Goal: Task Accomplishment & Management: Use online tool/utility

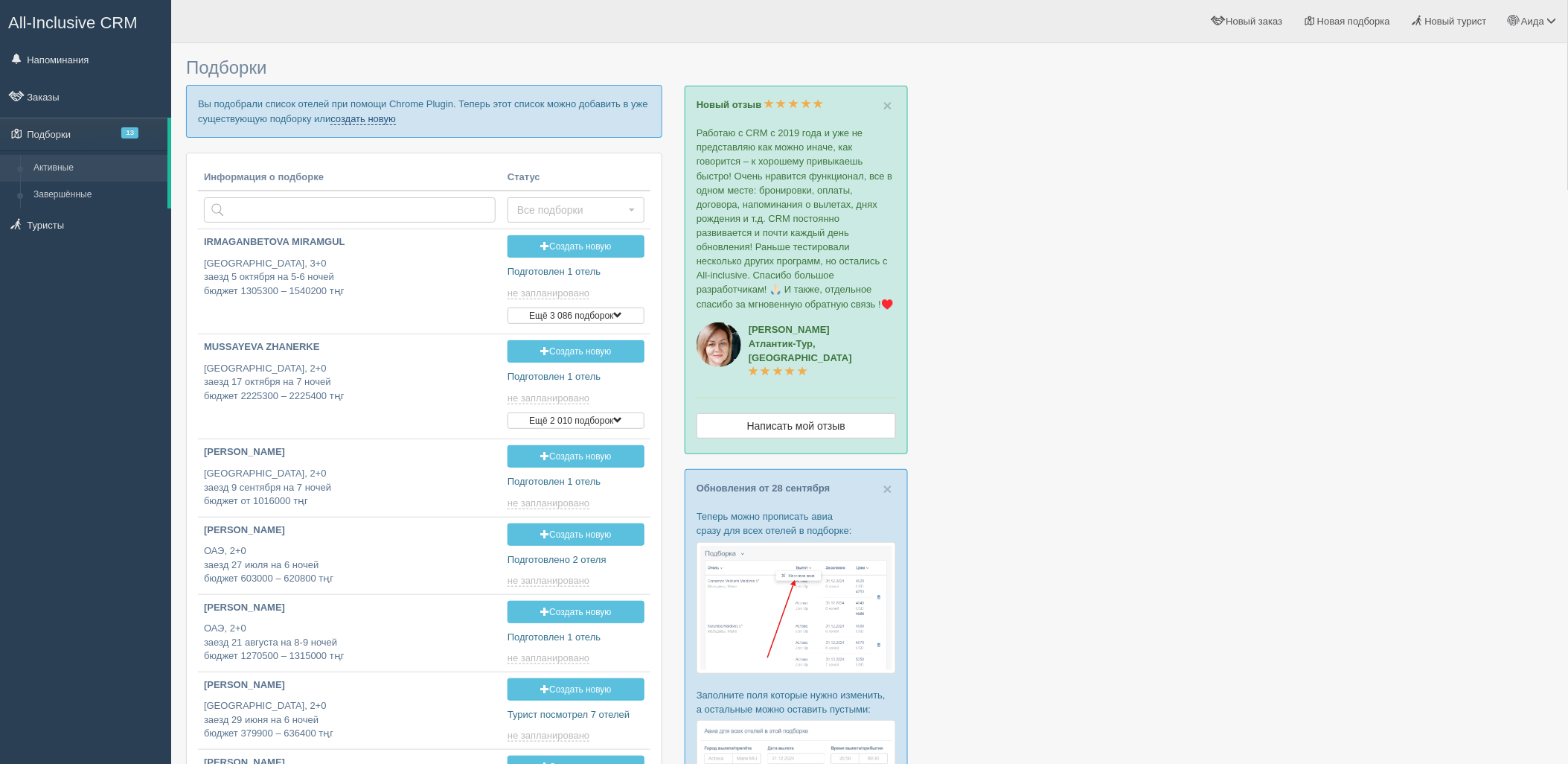
click at [351, 120] on link "создать новую" at bounding box center [362, 119] width 65 height 12
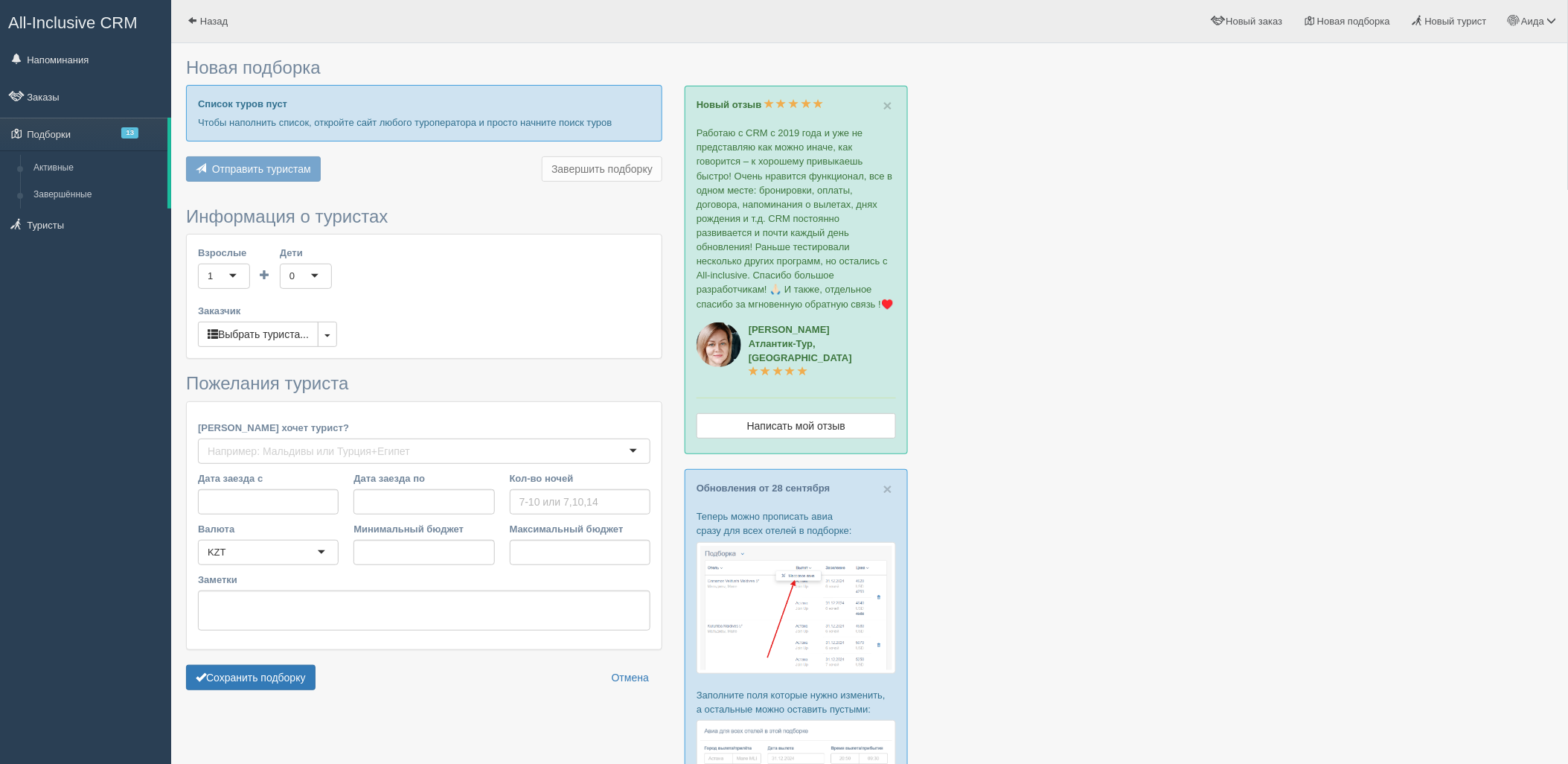
type input "5-6"
type input "1013000"
type input "1214900"
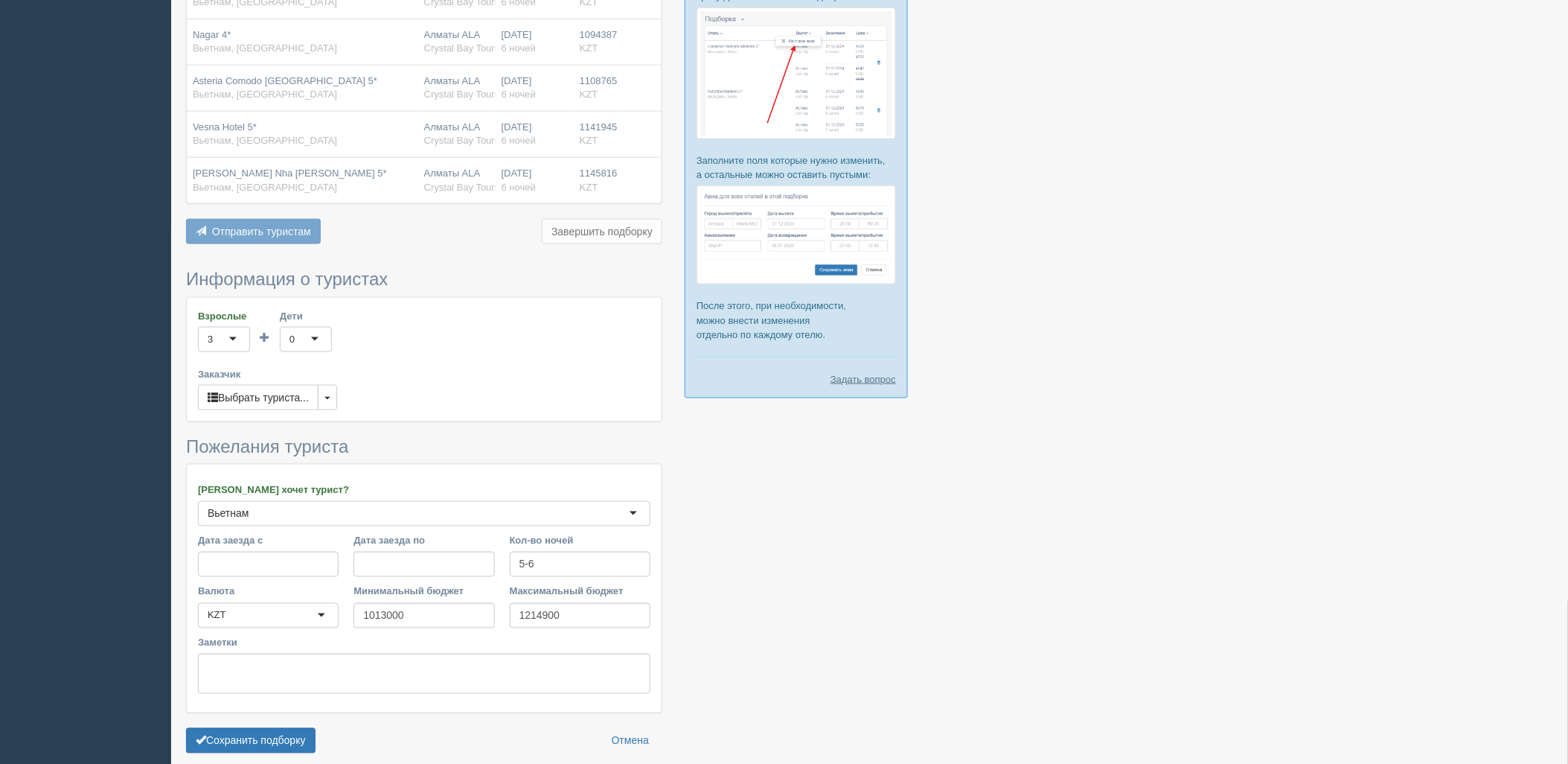
scroll to position [600, 0]
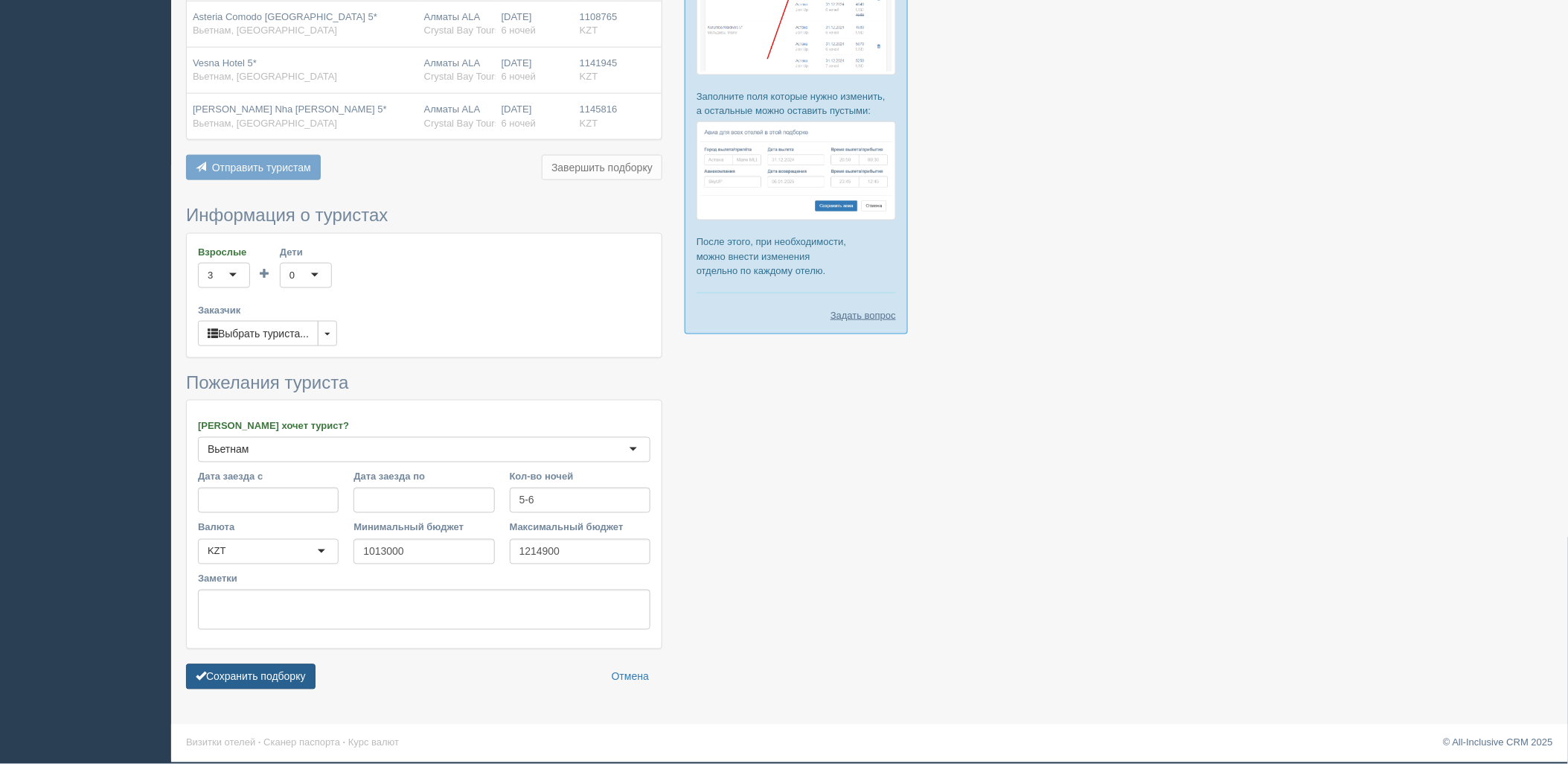
click at [272, 675] on button "Сохранить подборку" at bounding box center [250, 676] width 129 height 25
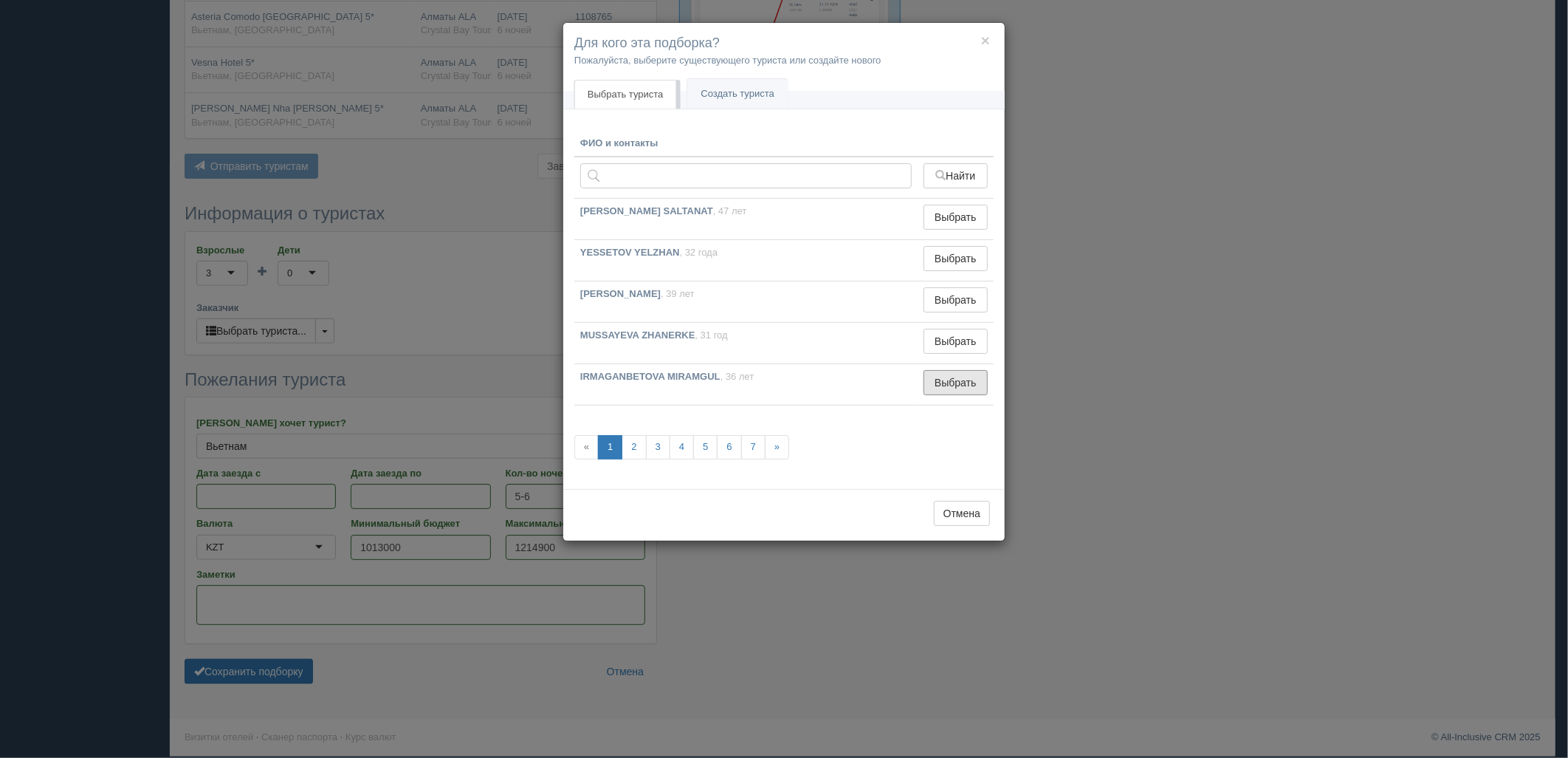
click at [976, 377] on button "Выбрать" at bounding box center [955, 382] width 65 height 25
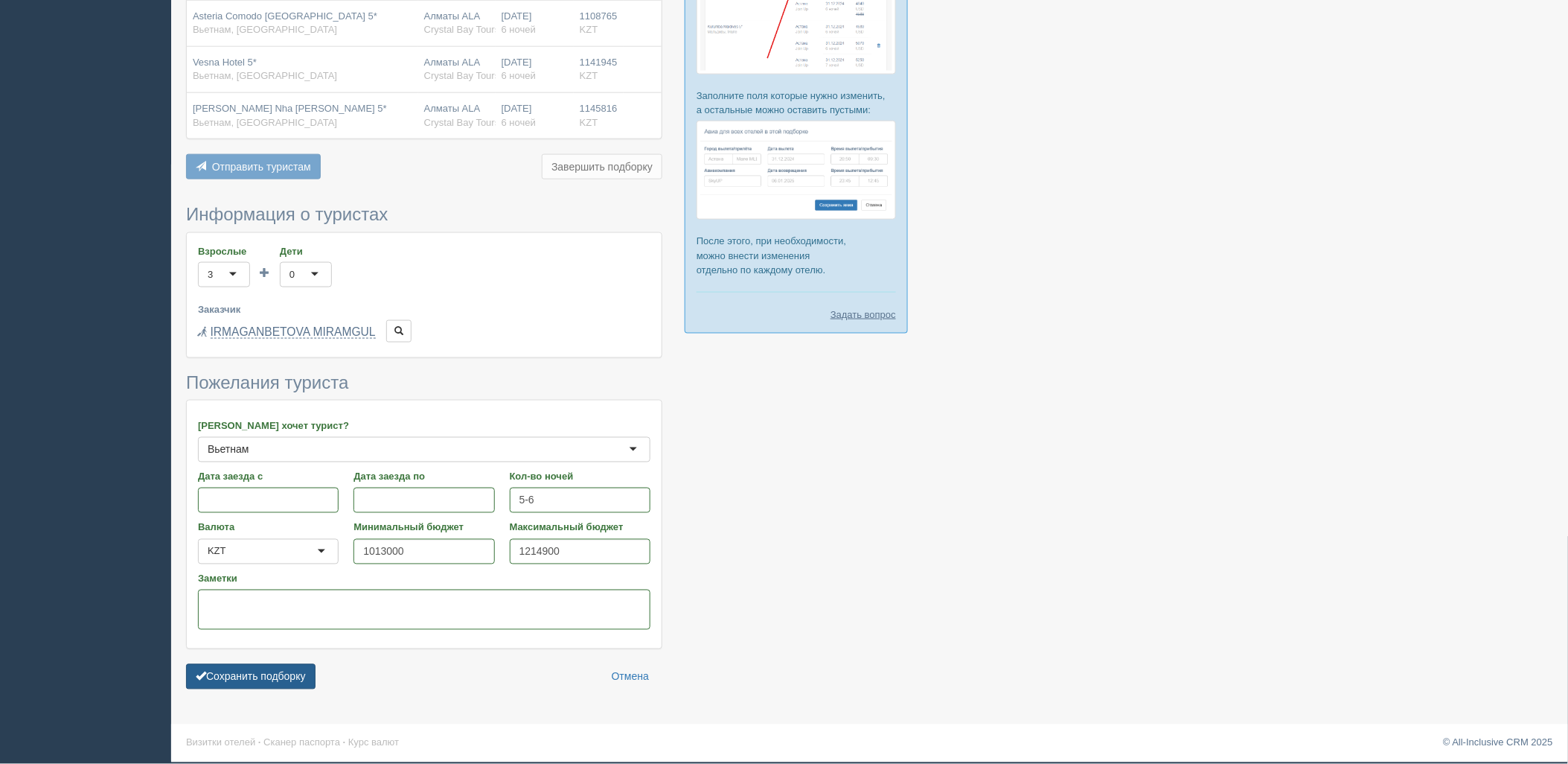
click at [267, 680] on button "Сохранить подборку" at bounding box center [250, 676] width 129 height 25
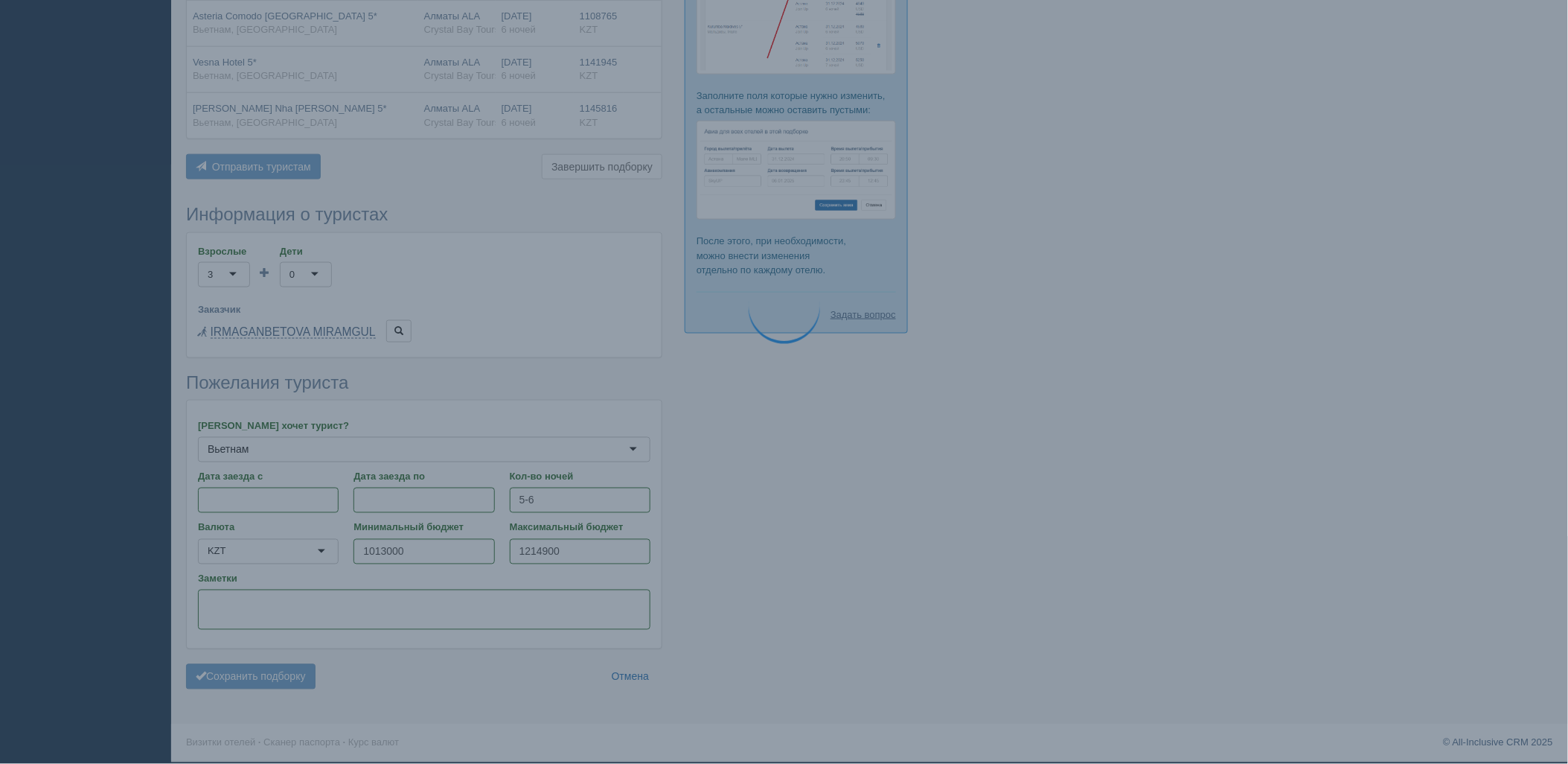
scroll to position [601, 0]
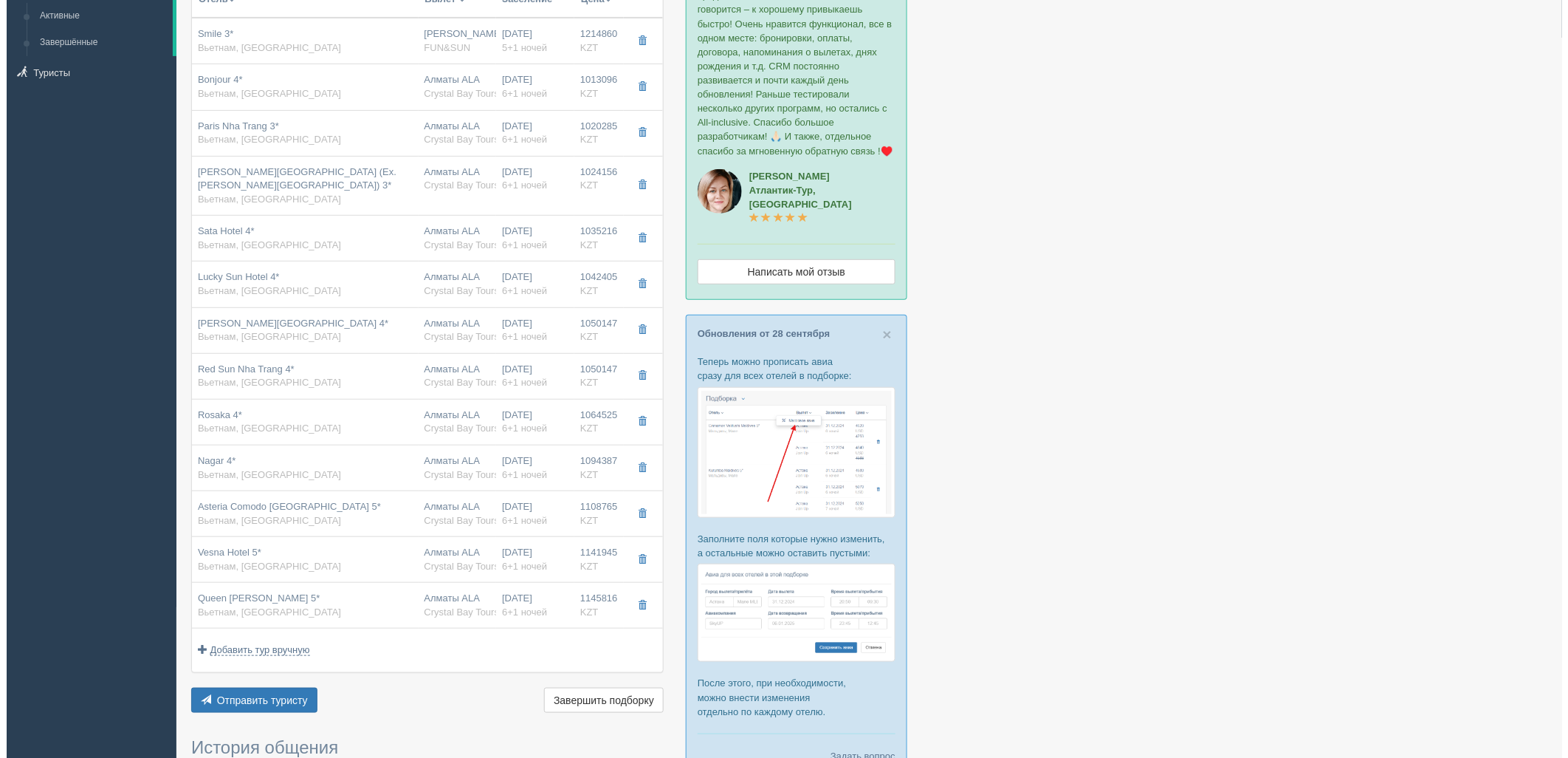
scroll to position [219, 0]
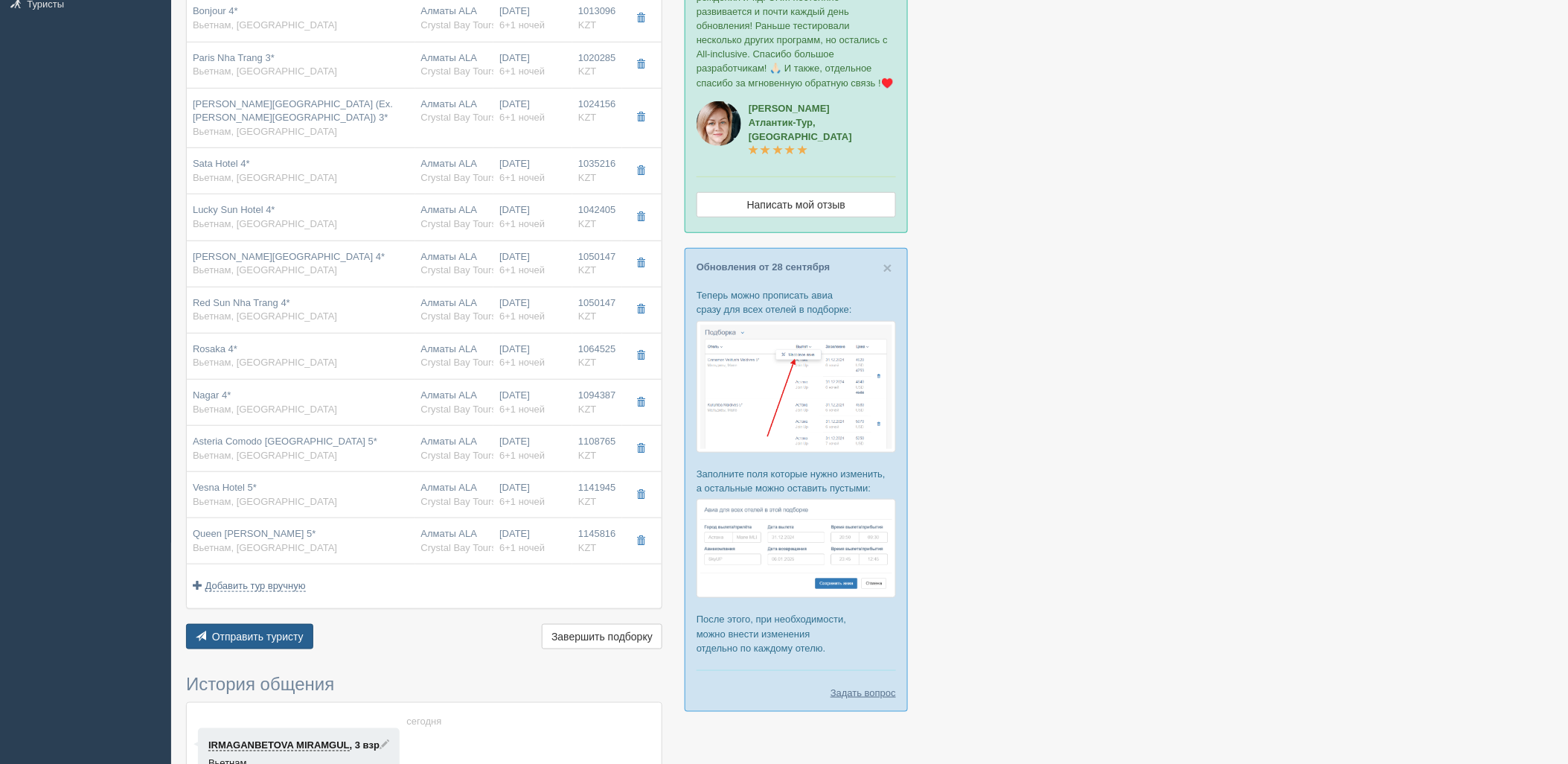
click at [244, 641] on span "Отправить туристу" at bounding box center [257, 636] width 91 height 12
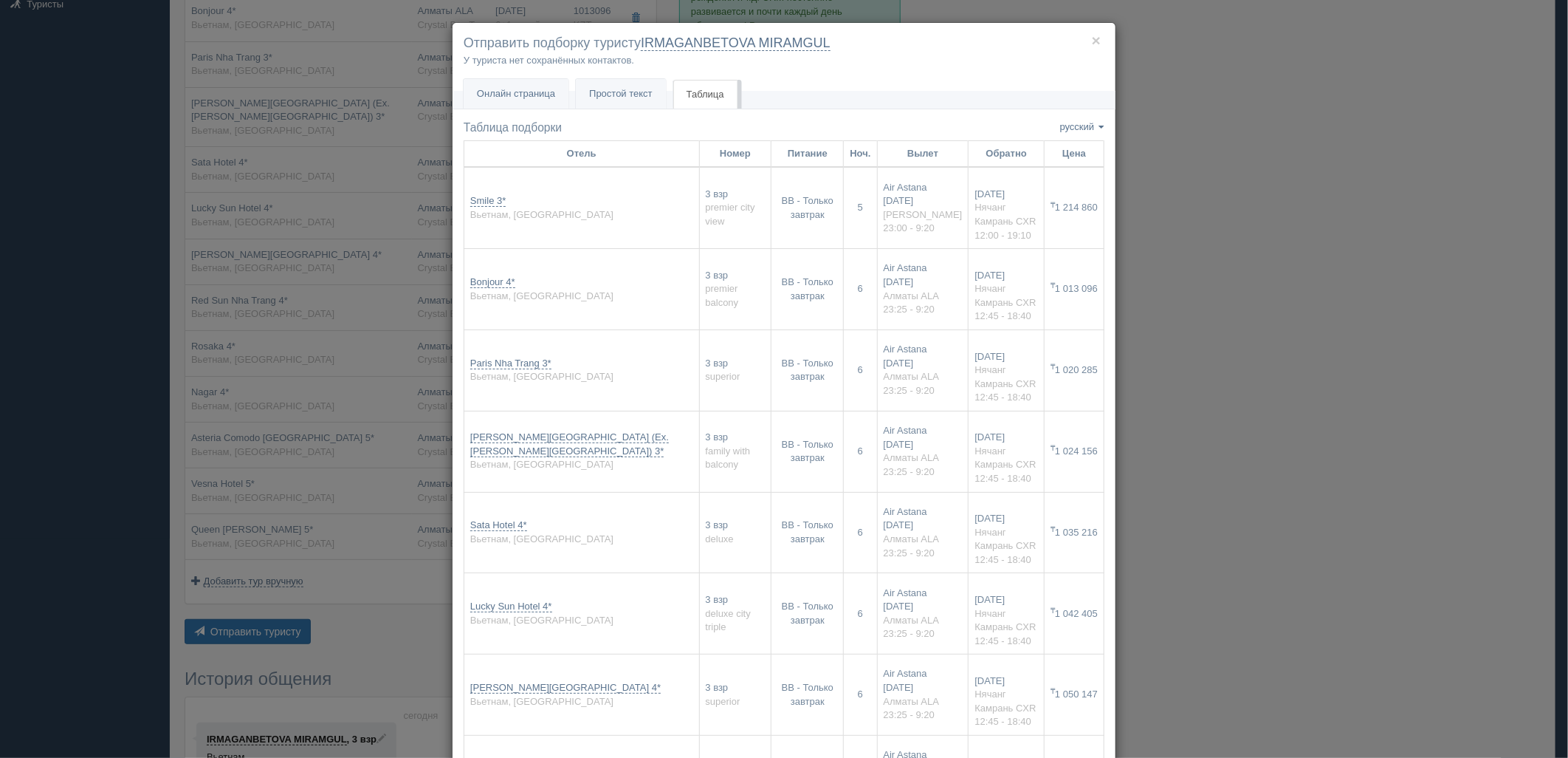
click at [527, 109] on div "× Отправить подборку туристу IRMAGANBETOVA MIRAMGUL У туриста нет сохранённых к…" at bounding box center [784, 653] width 664 height 1262
click at [530, 103] on link "Онлайн страница Онлайн" at bounding box center [516, 94] width 105 height 30
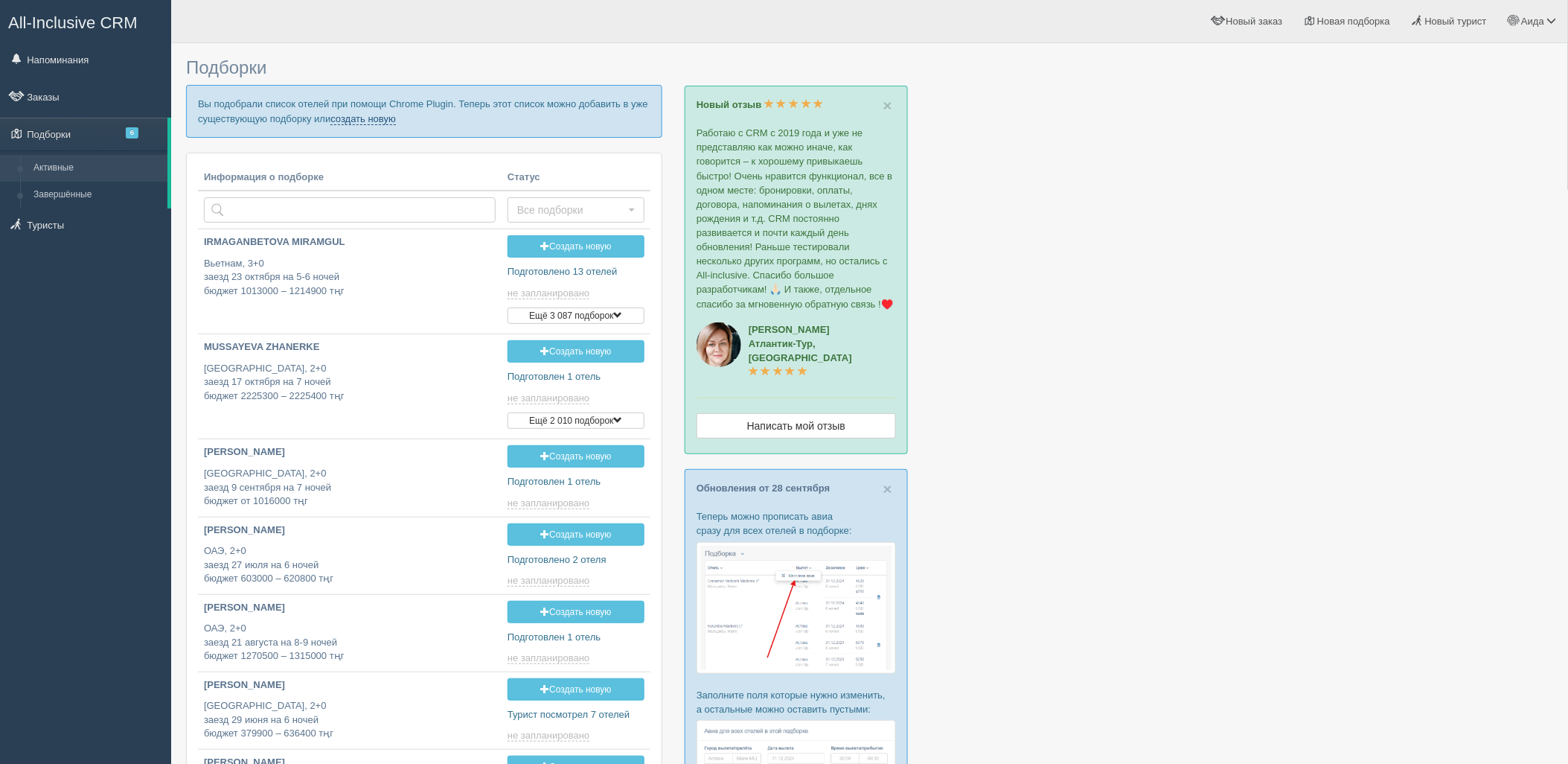
click at [384, 118] on link "создать новую" at bounding box center [362, 119] width 65 height 12
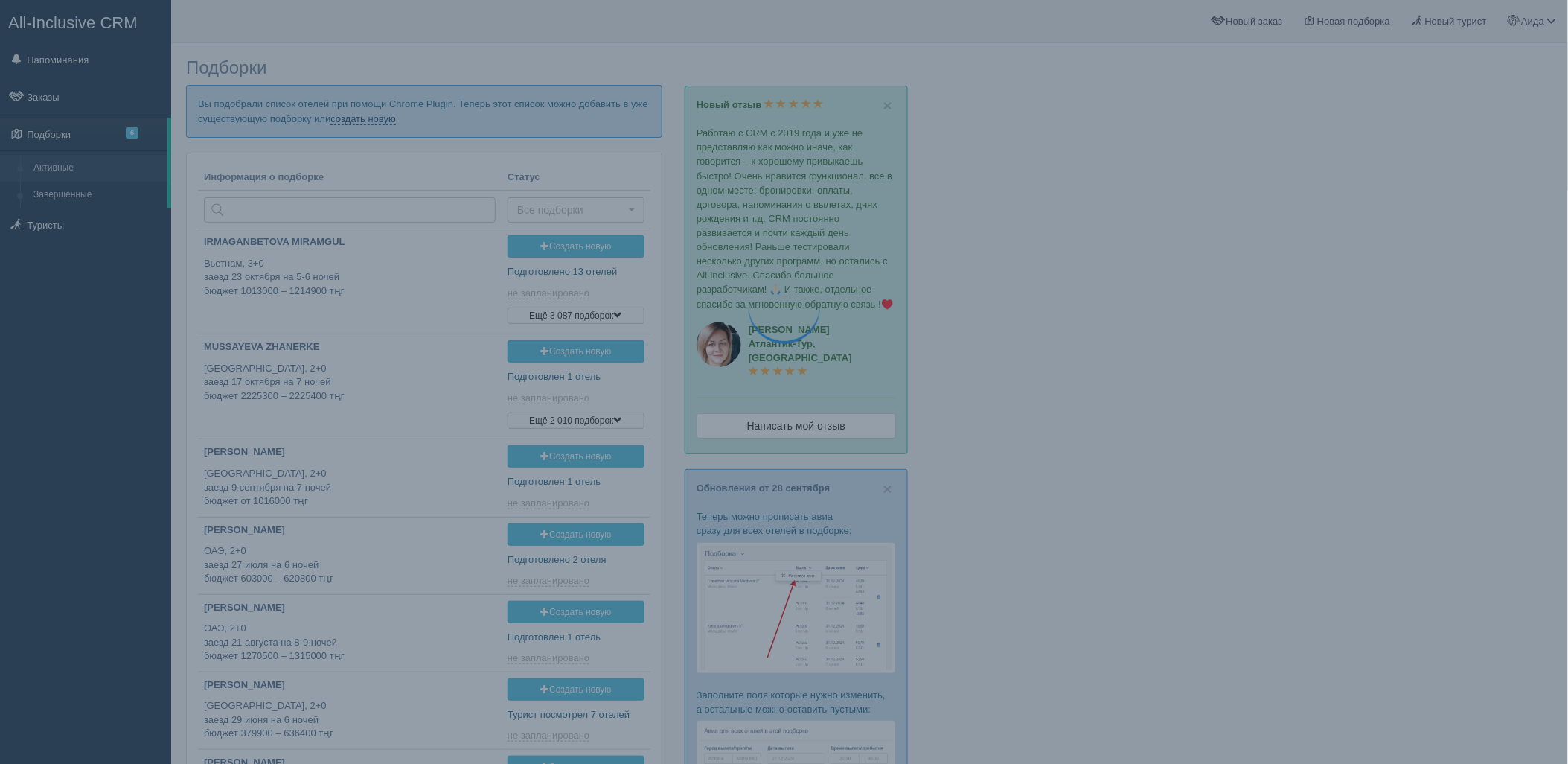
type input "2025-10-03 19:15"
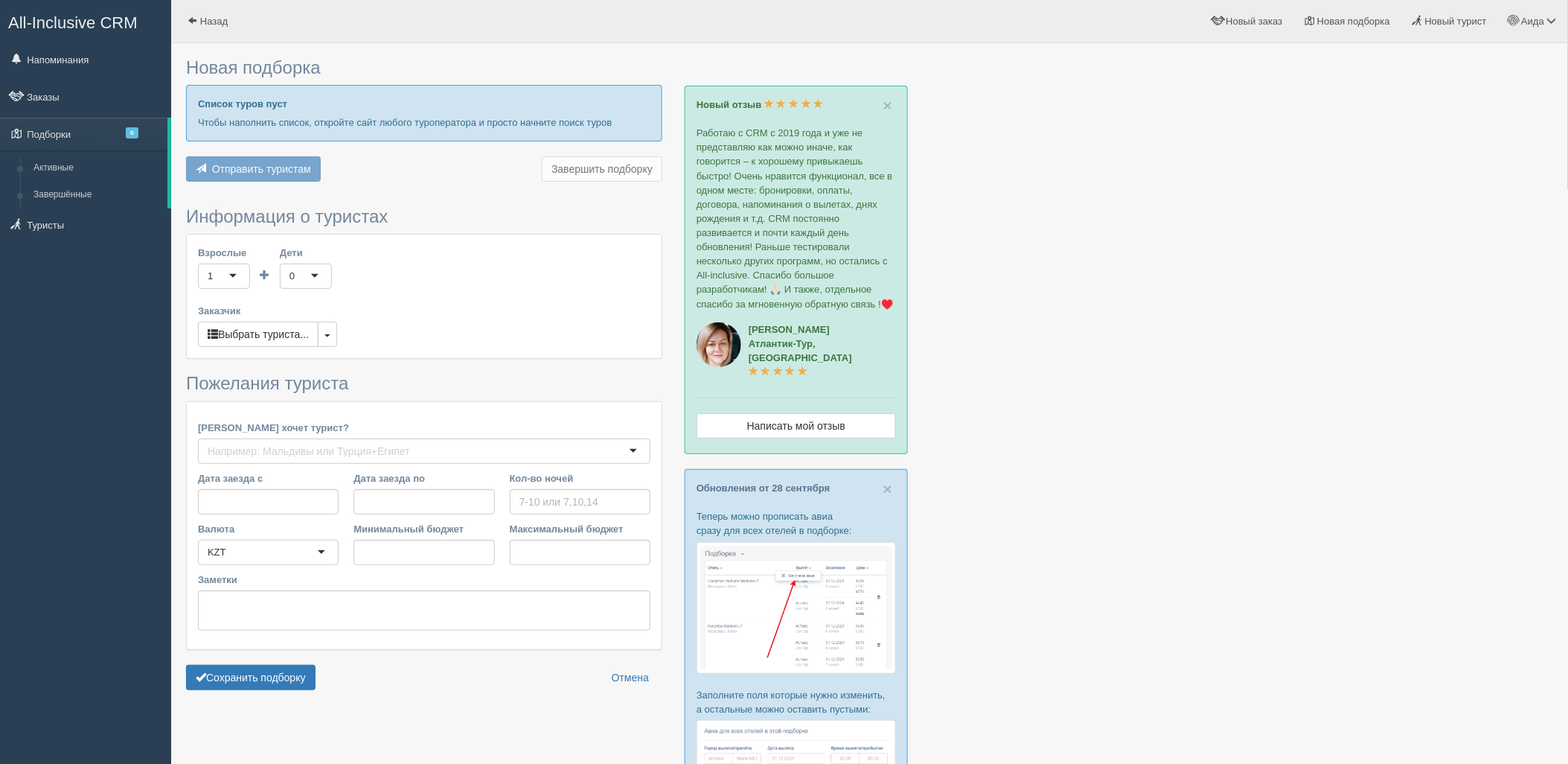
type input "5-6"
type input "1643500"
type input "2266300"
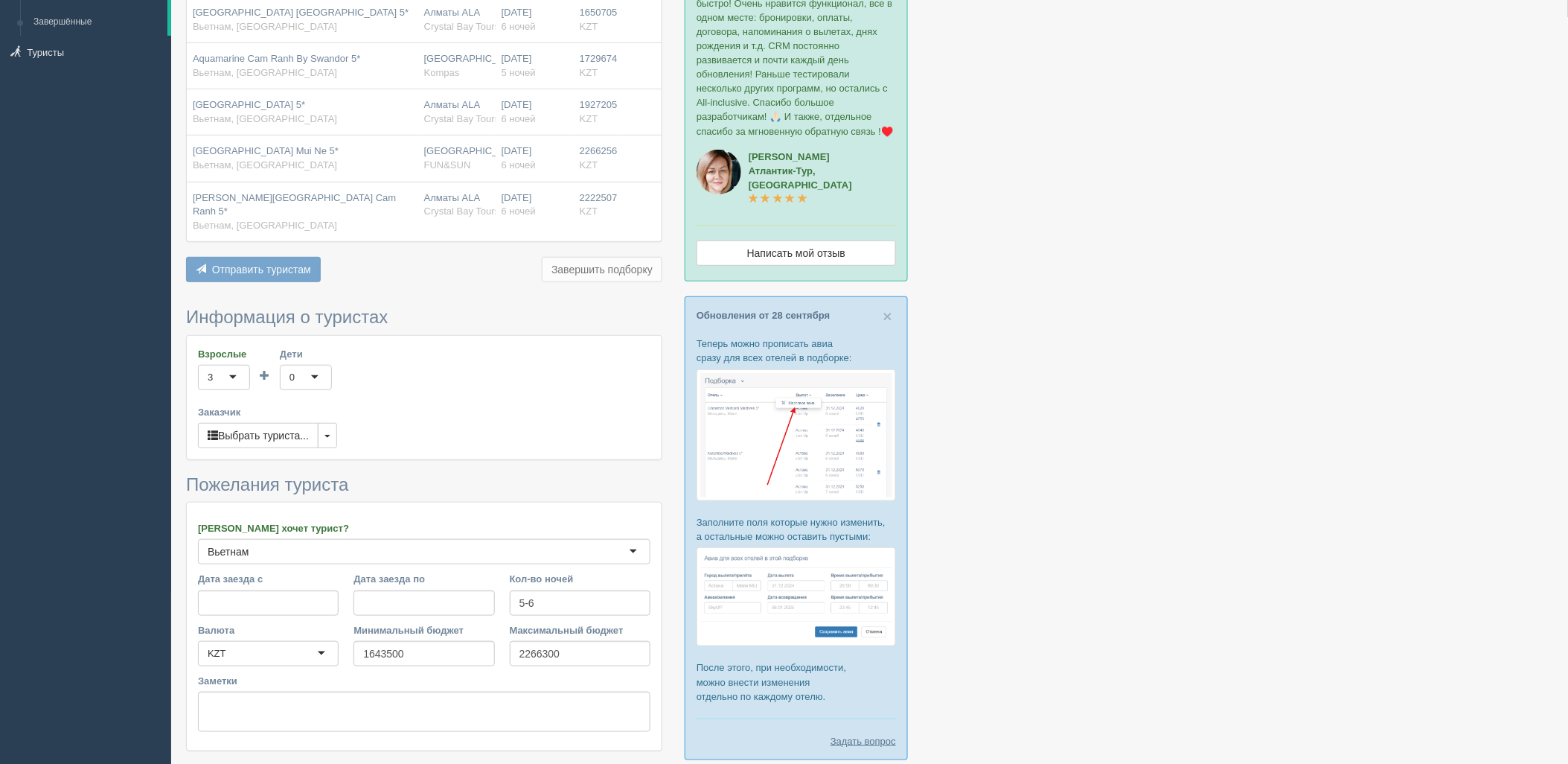
scroll to position [262, 0]
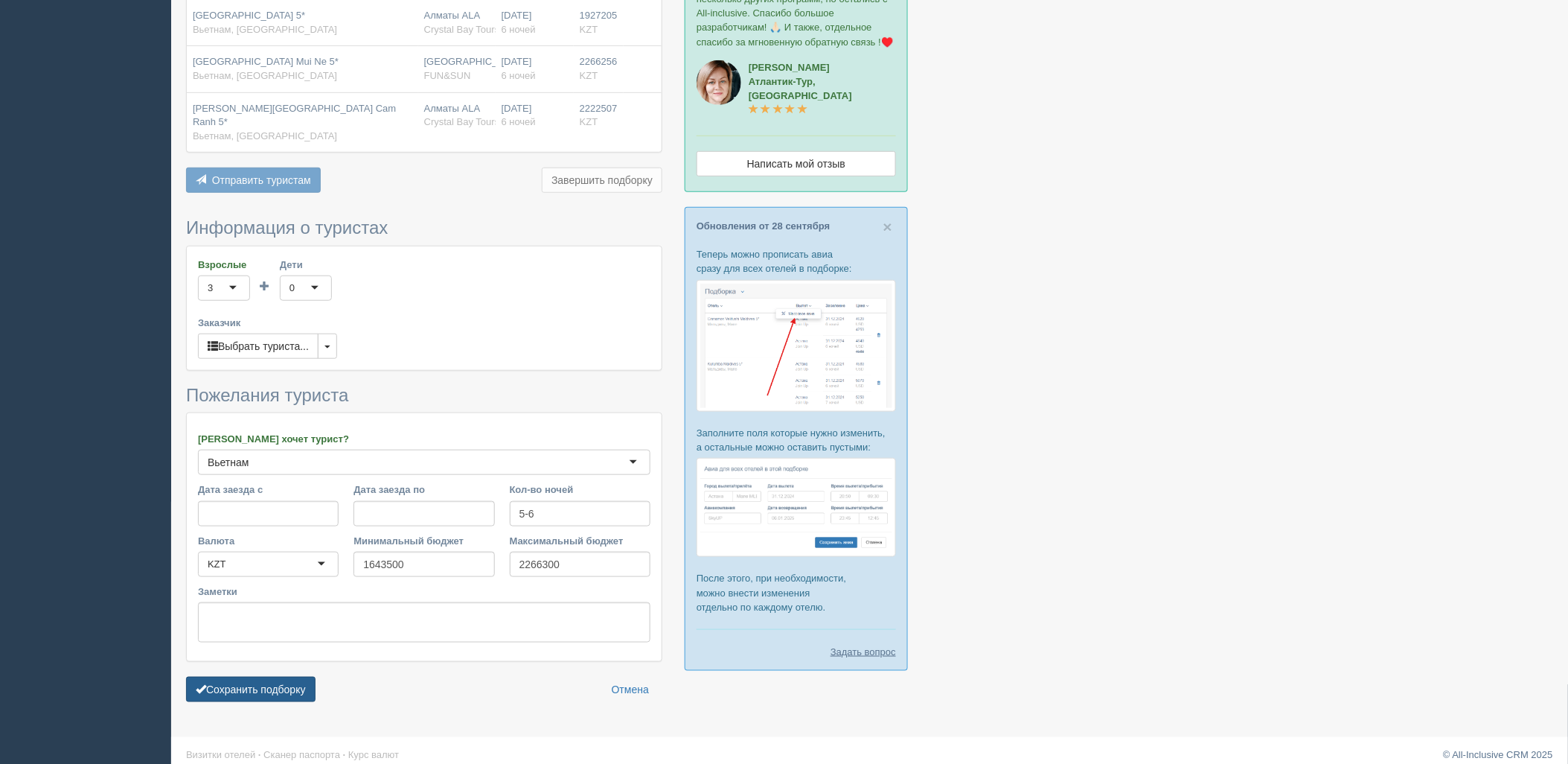
click at [273, 676] on button "Сохранить подборку" at bounding box center [250, 689] width 129 height 25
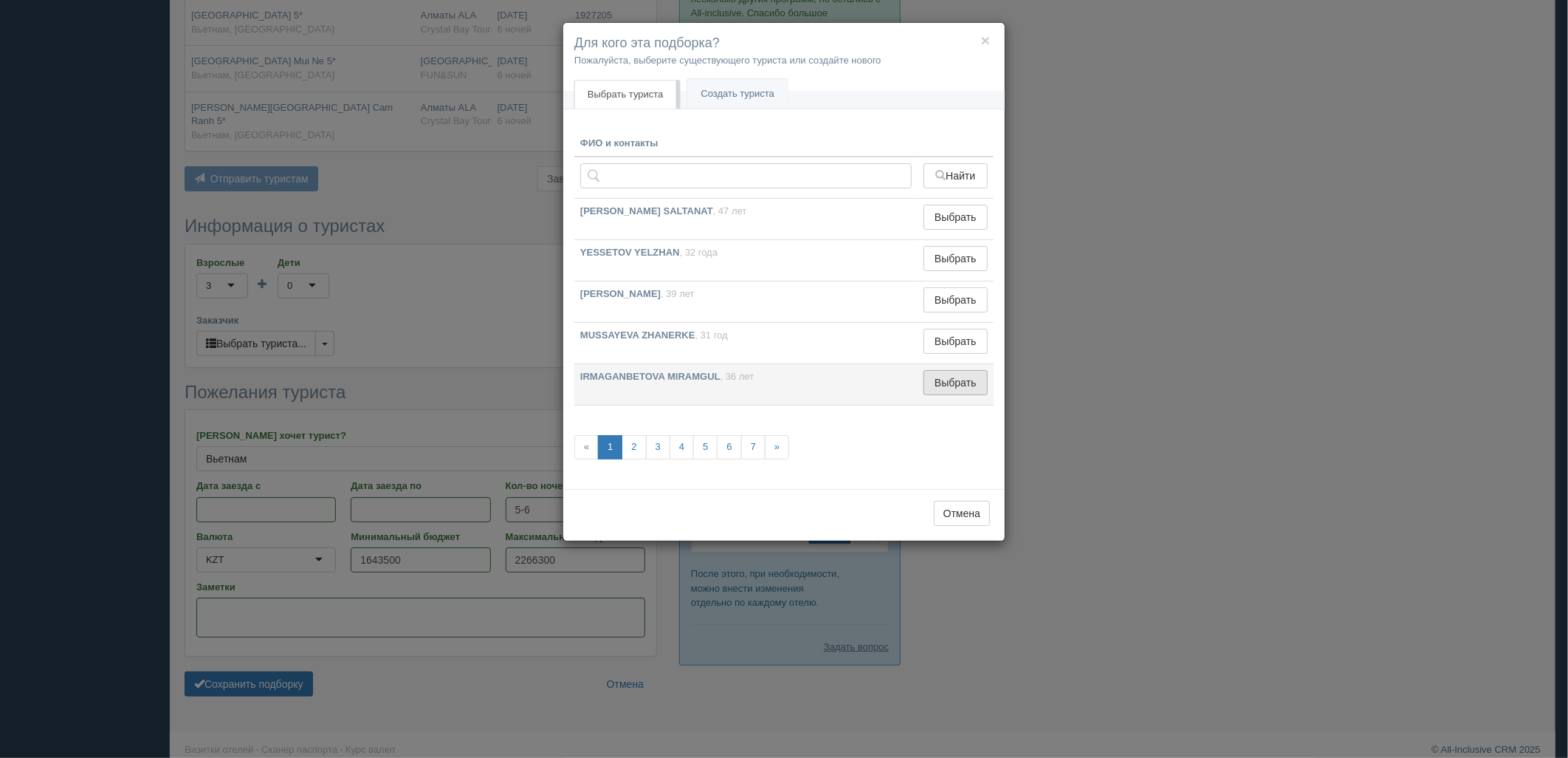
click at [973, 388] on button "Выбрать" at bounding box center [955, 382] width 65 height 25
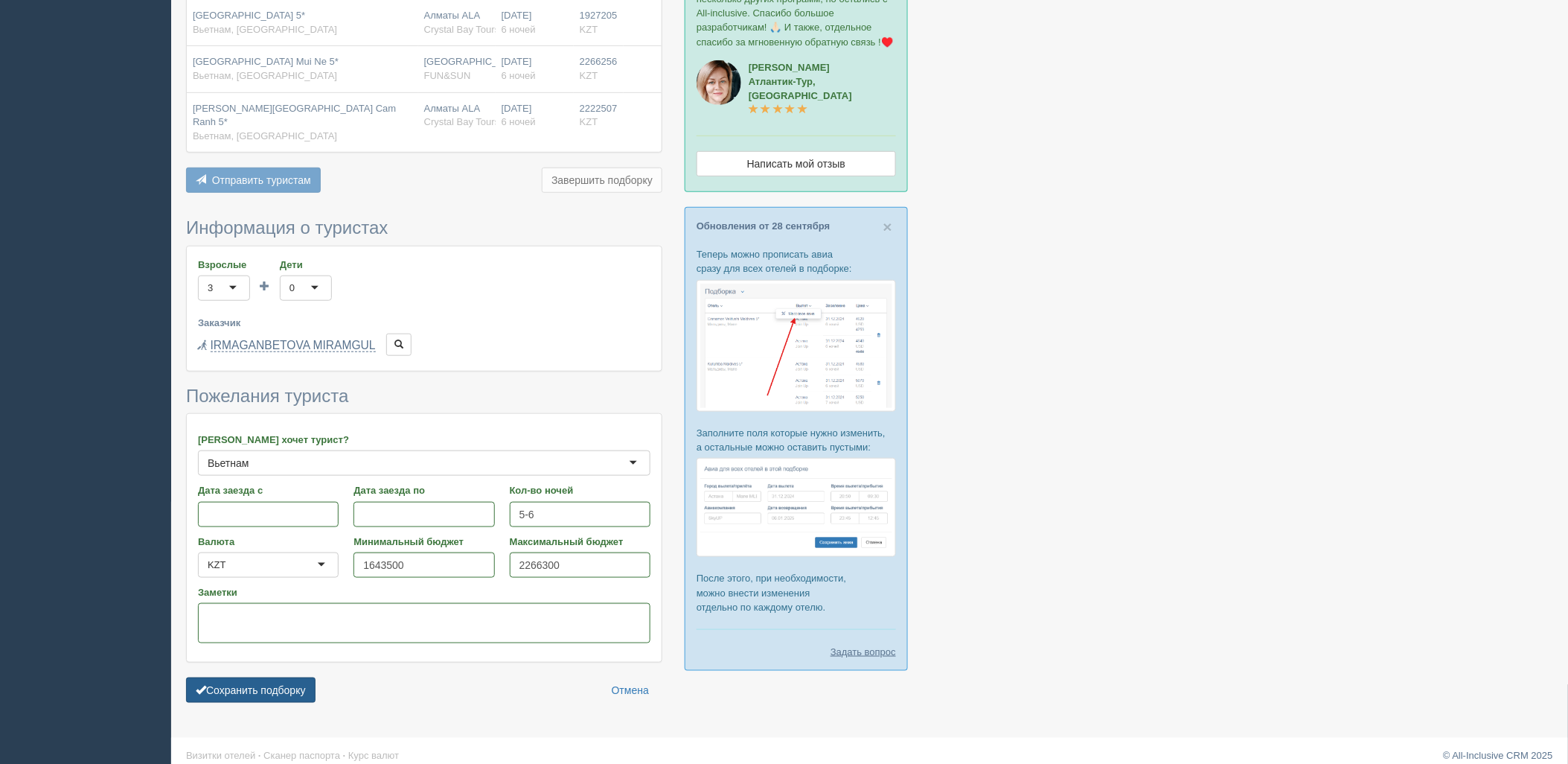
click at [243, 679] on button "Сохранить подборку" at bounding box center [250, 689] width 129 height 25
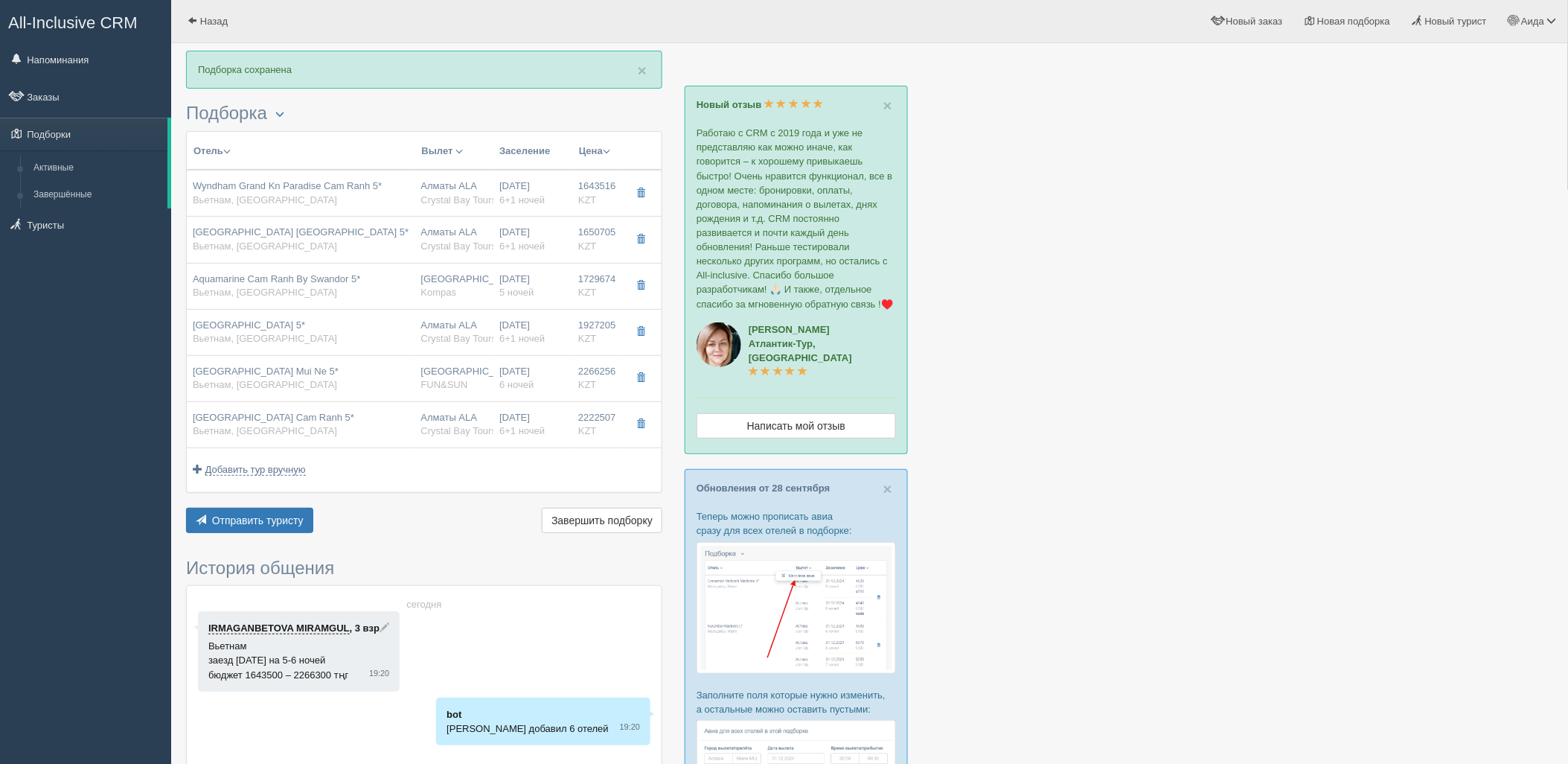
click at [276, 534] on div "Отправить туристу Отправить Завершить подборку Активировать подборку Добавить и…" at bounding box center [423, 522] width 476 height 29
click at [277, 522] on span "Отправить туристу" at bounding box center [257, 520] width 91 height 12
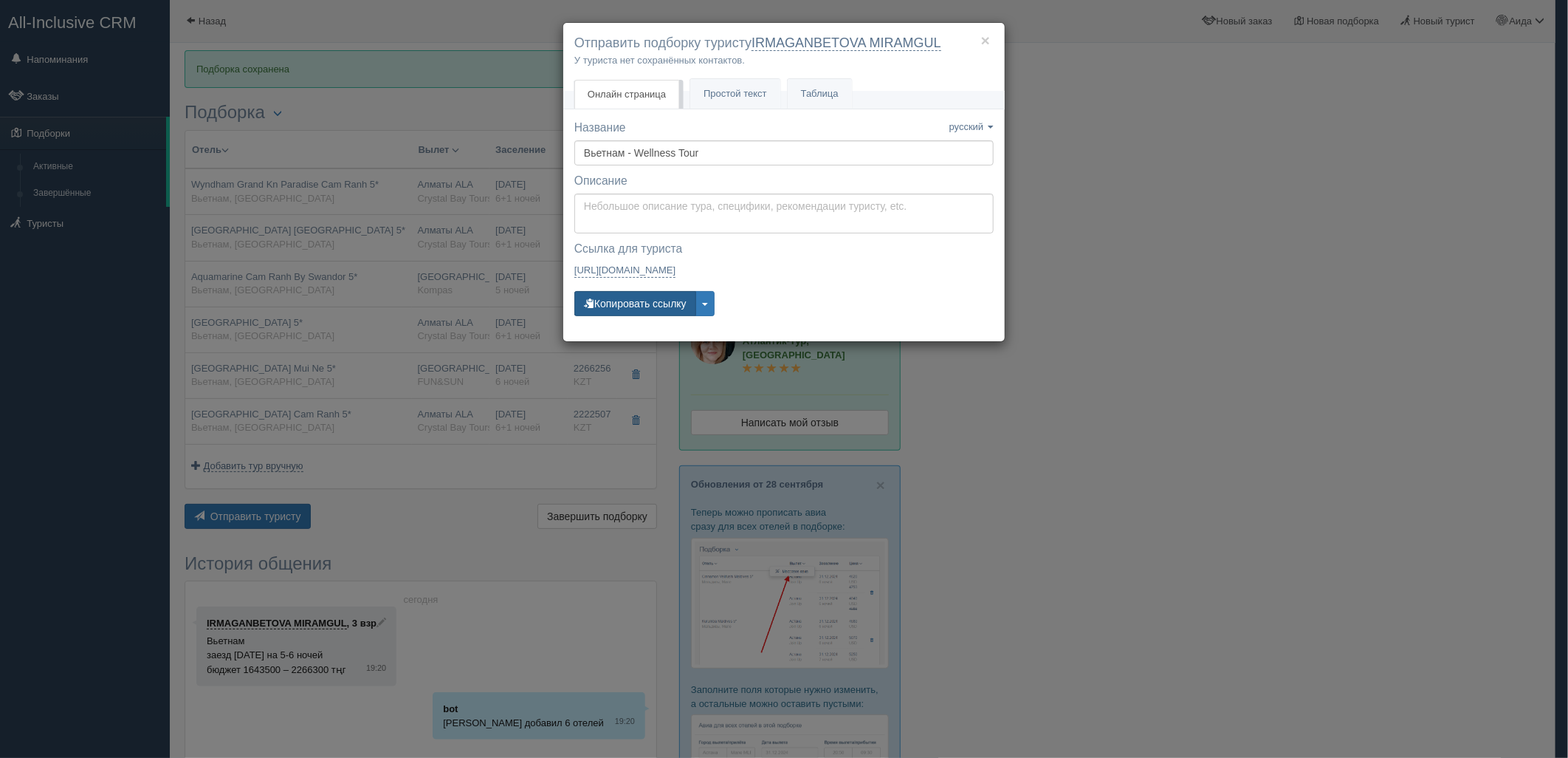
click at [640, 305] on button "Копировать ссылку" at bounding box center [635, 303] width 122 height 25
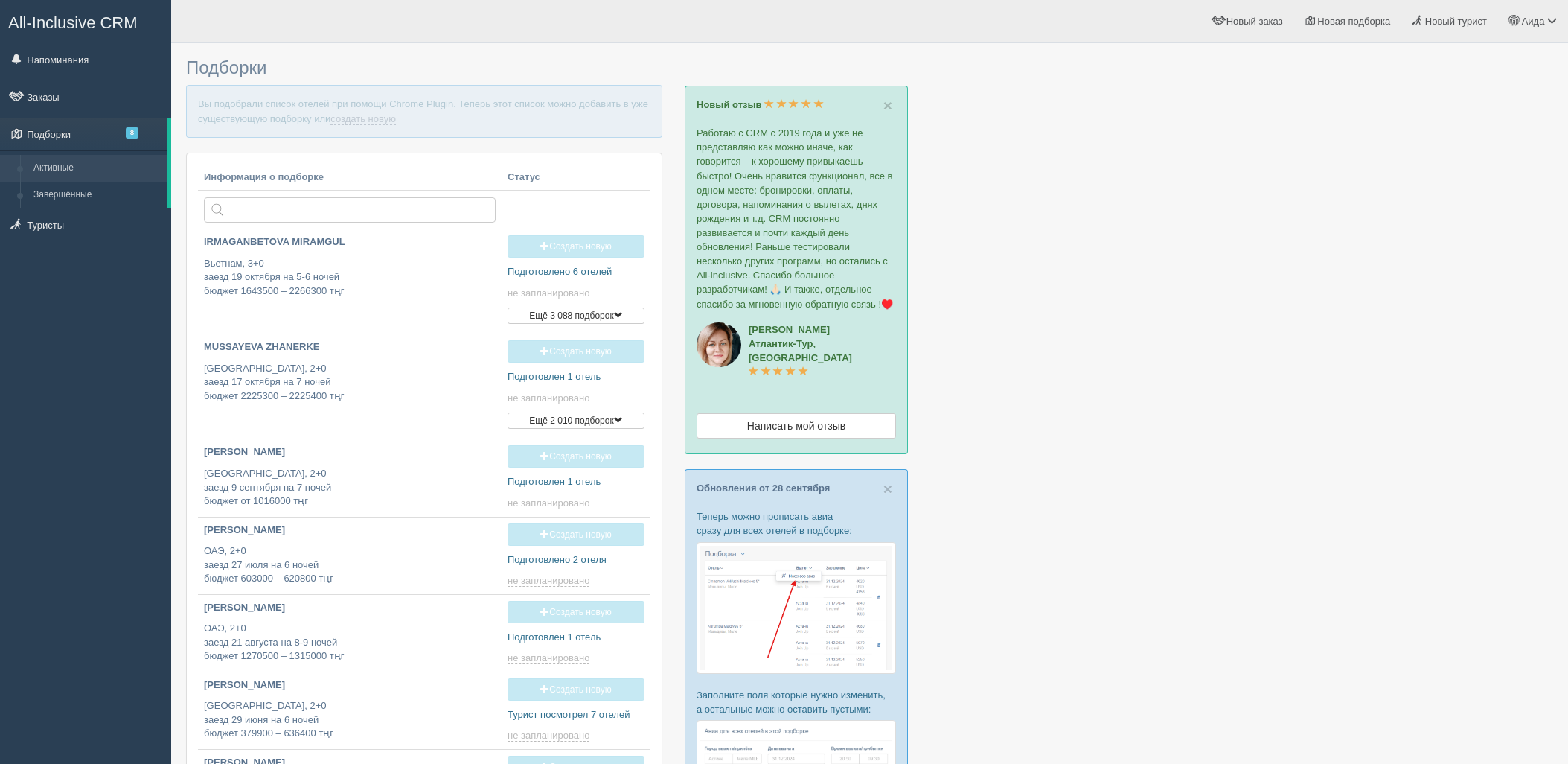
type input "[DATE] 19:20"
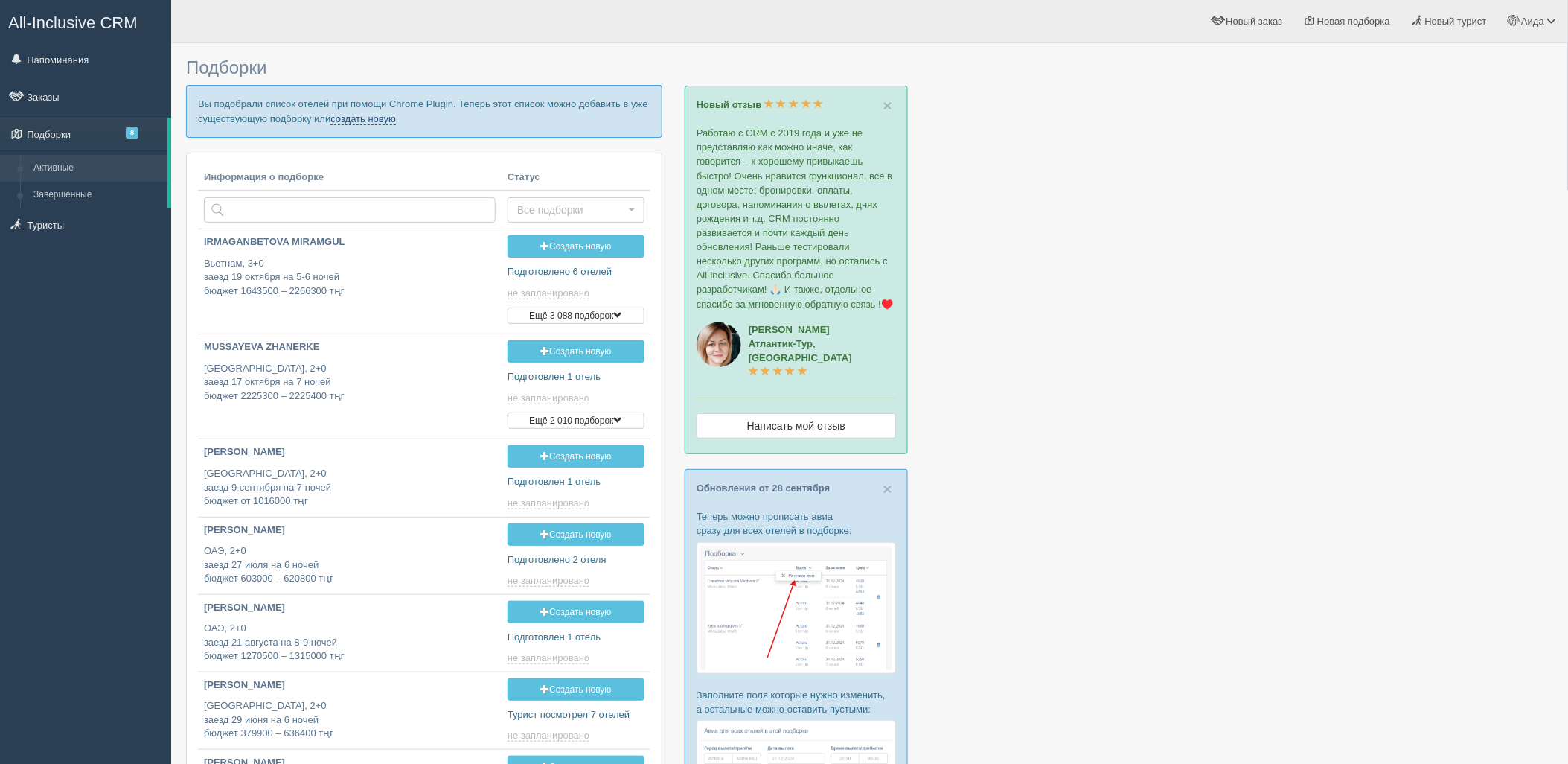
click at [354, 115] on link "создать новую" at bounding box center [362, 119] width 65 height 12
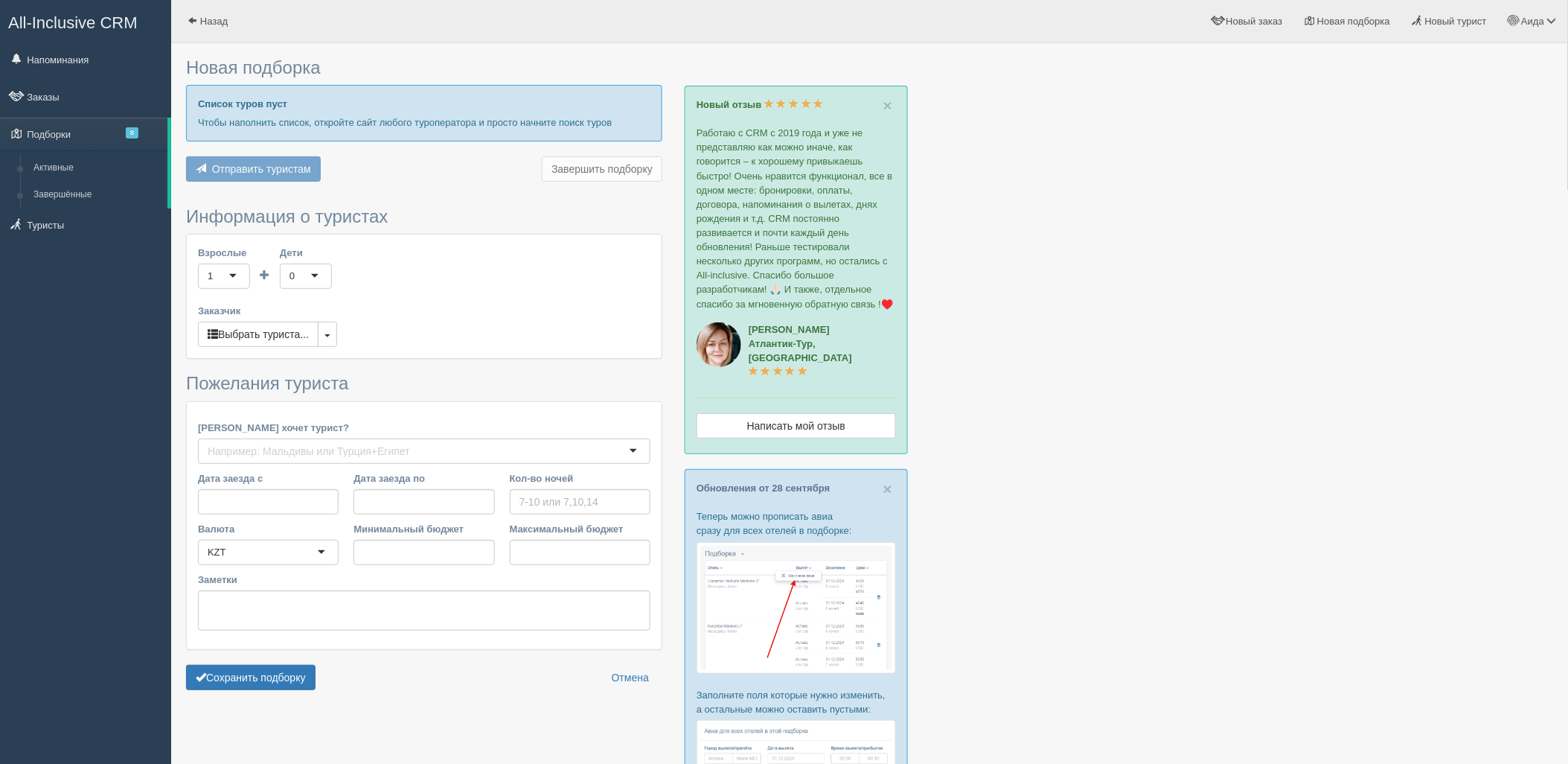
type input "6-7"
type input "1553400"
type input "2209600"
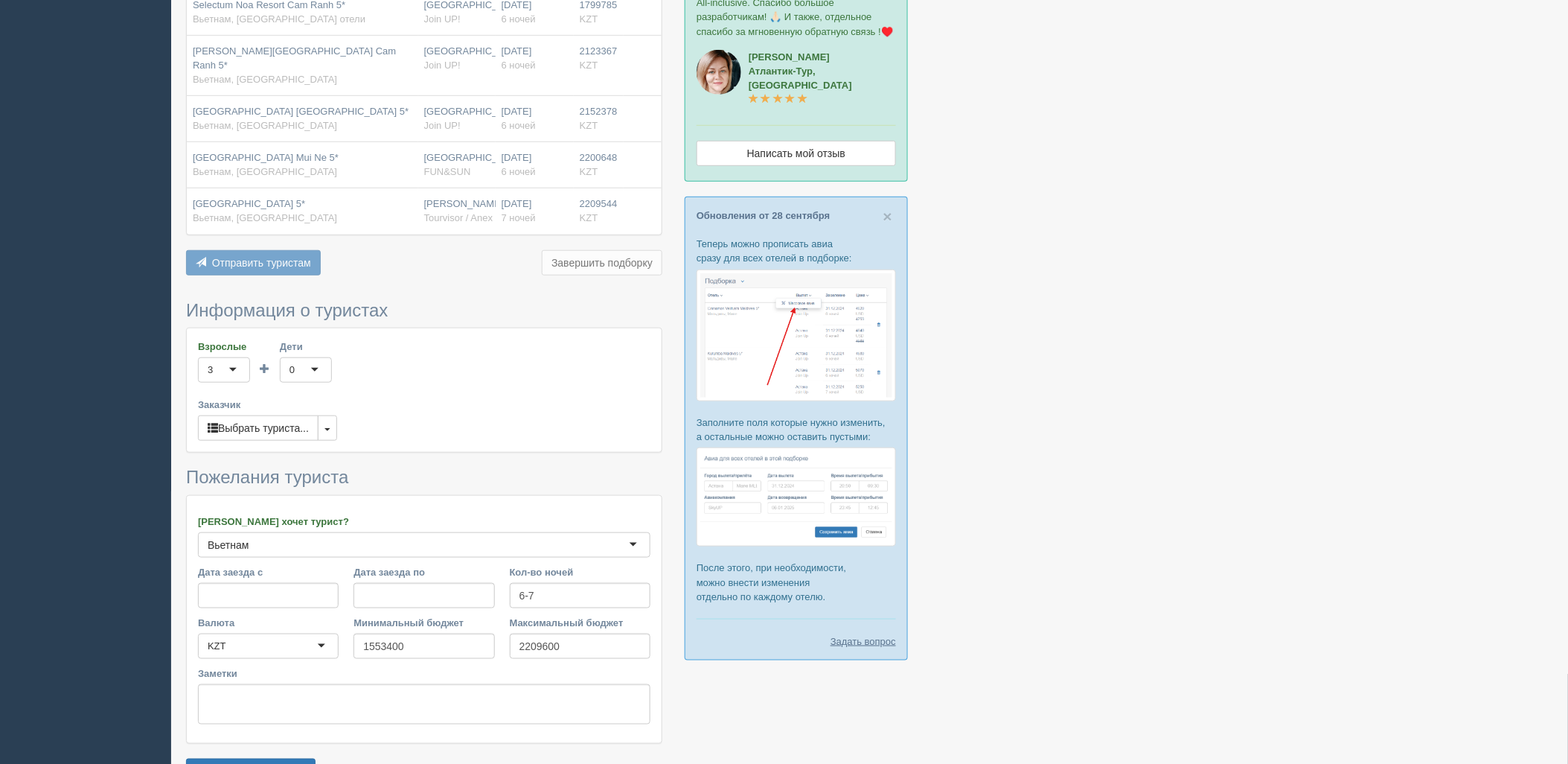
scroll to position [355, 0]
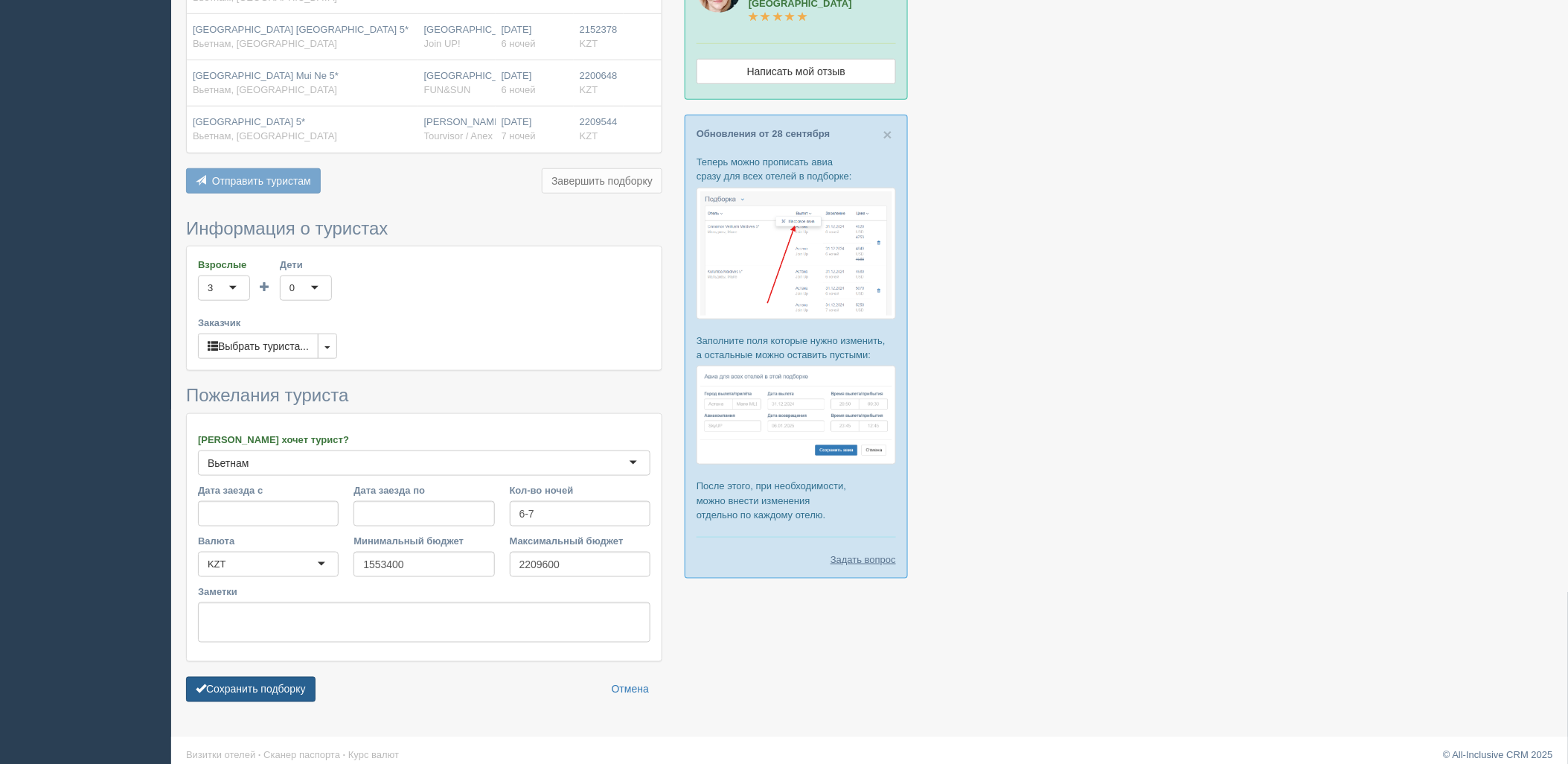
click at [309, 676] on button "Сохранить подборку" at bounding box center [250, 689] width 129 height 25
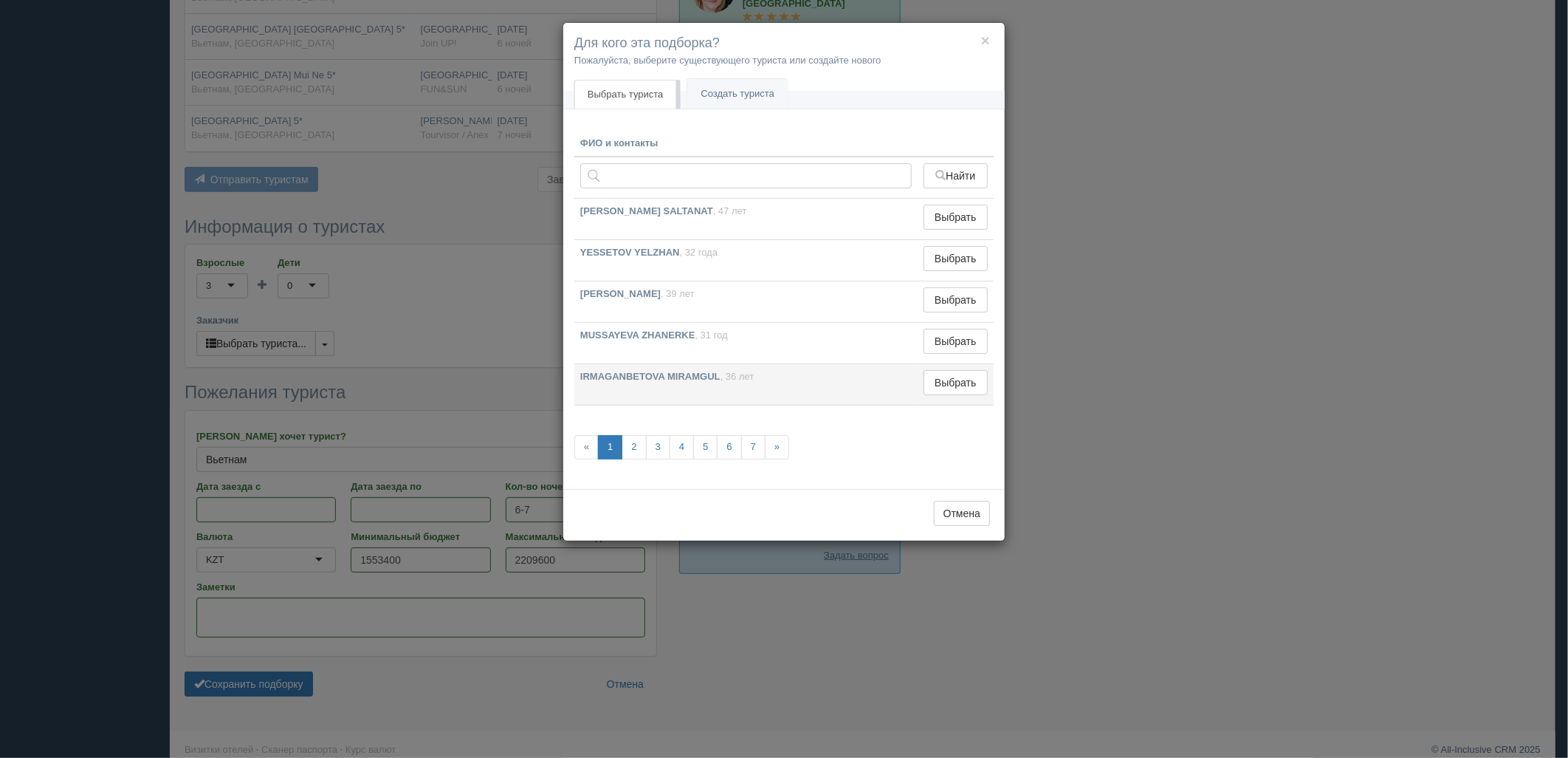
click at [920, 386] on td "Выбрать Выбран" at bounding box center [955, 385] width 76 height 41
click at [950, 385] on button "Выбрать" at bounding box center [955, 382] width 65 height 25
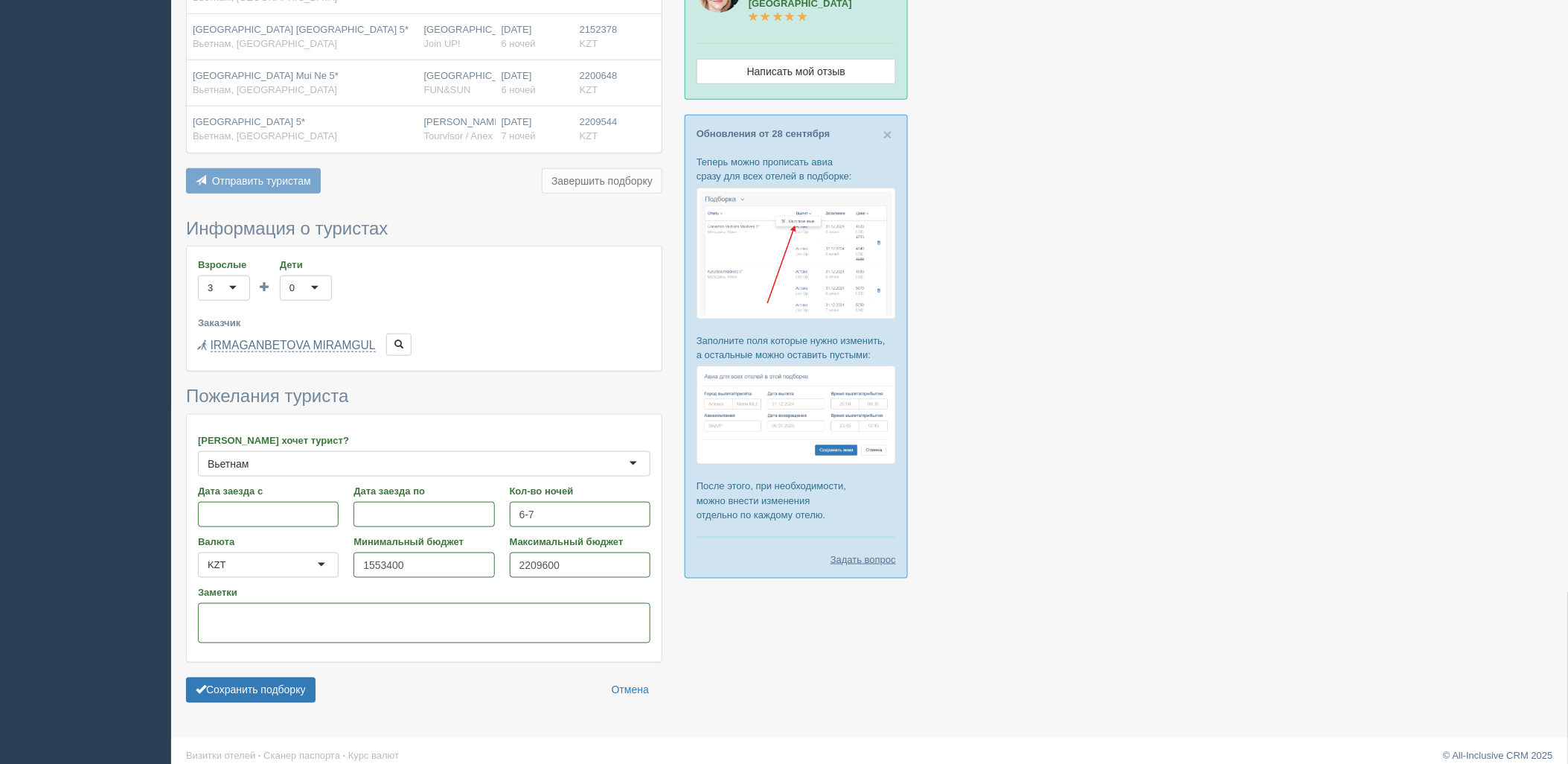
click at [256, 658] on form "Информация о туристах Взрослые 3 3 1 2 3 4 5 6 7 8 9 10 11 12 13 14 15 16 17 18…" at bounding box center [423, 464] width 476 height 491
click at [263, 677] on button "Сохранить подборку" at bounding box center [250, 689] width 129 height 25
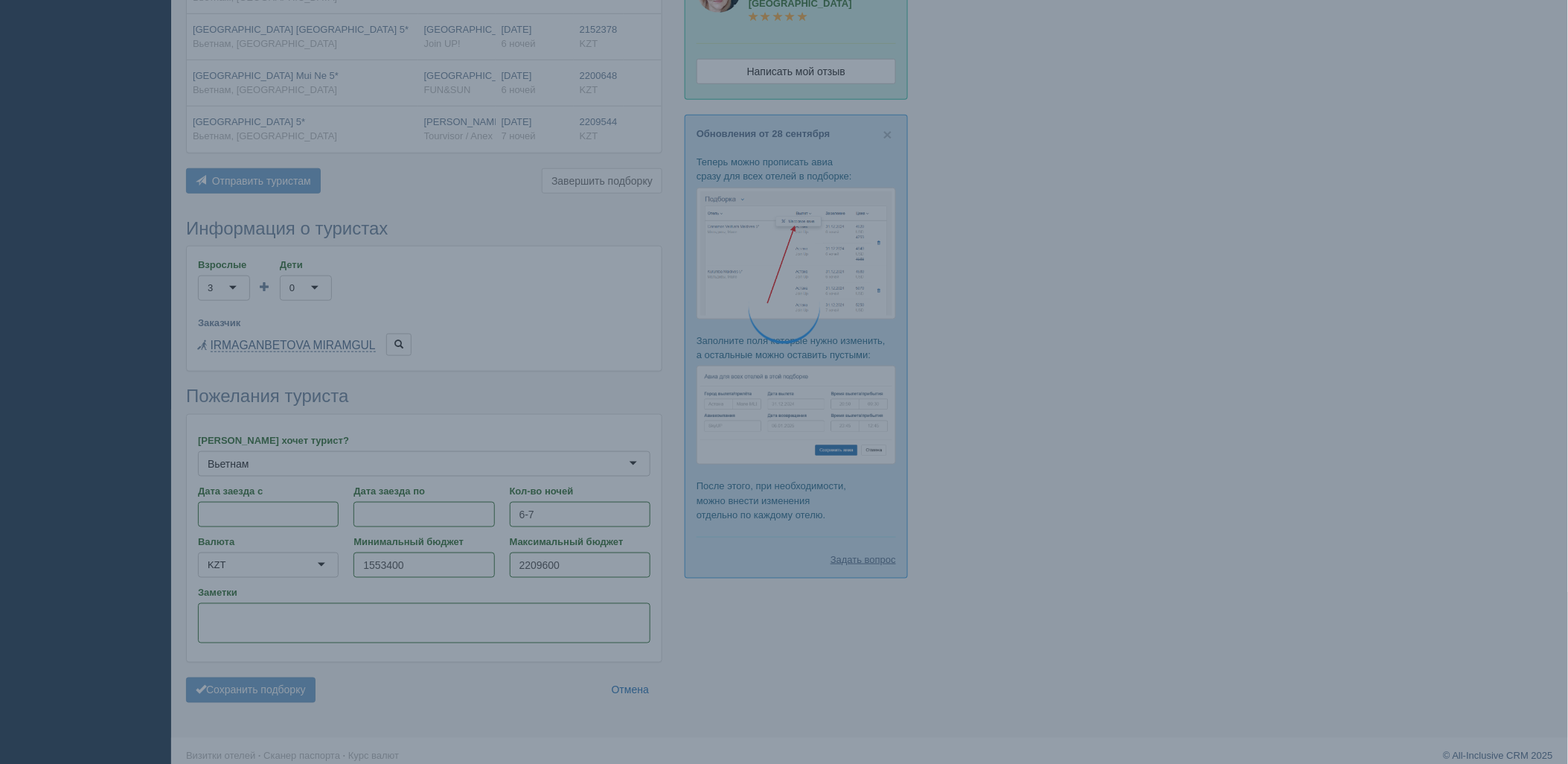
scroll to position [355, 0]
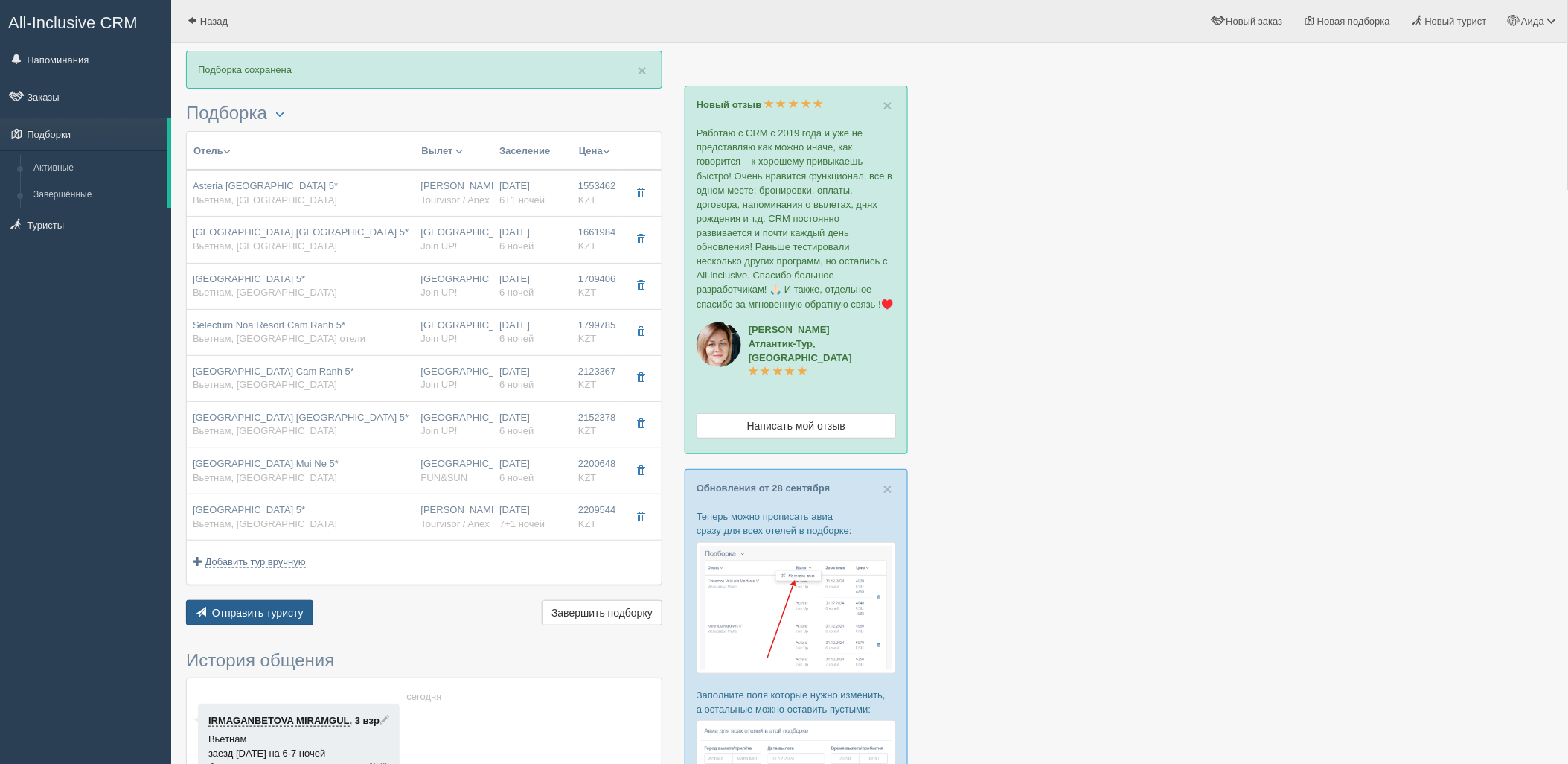
click at [247, 601] on button "Отправить туристу Отправить" at bounding box center [249, 612] width 127 height 25
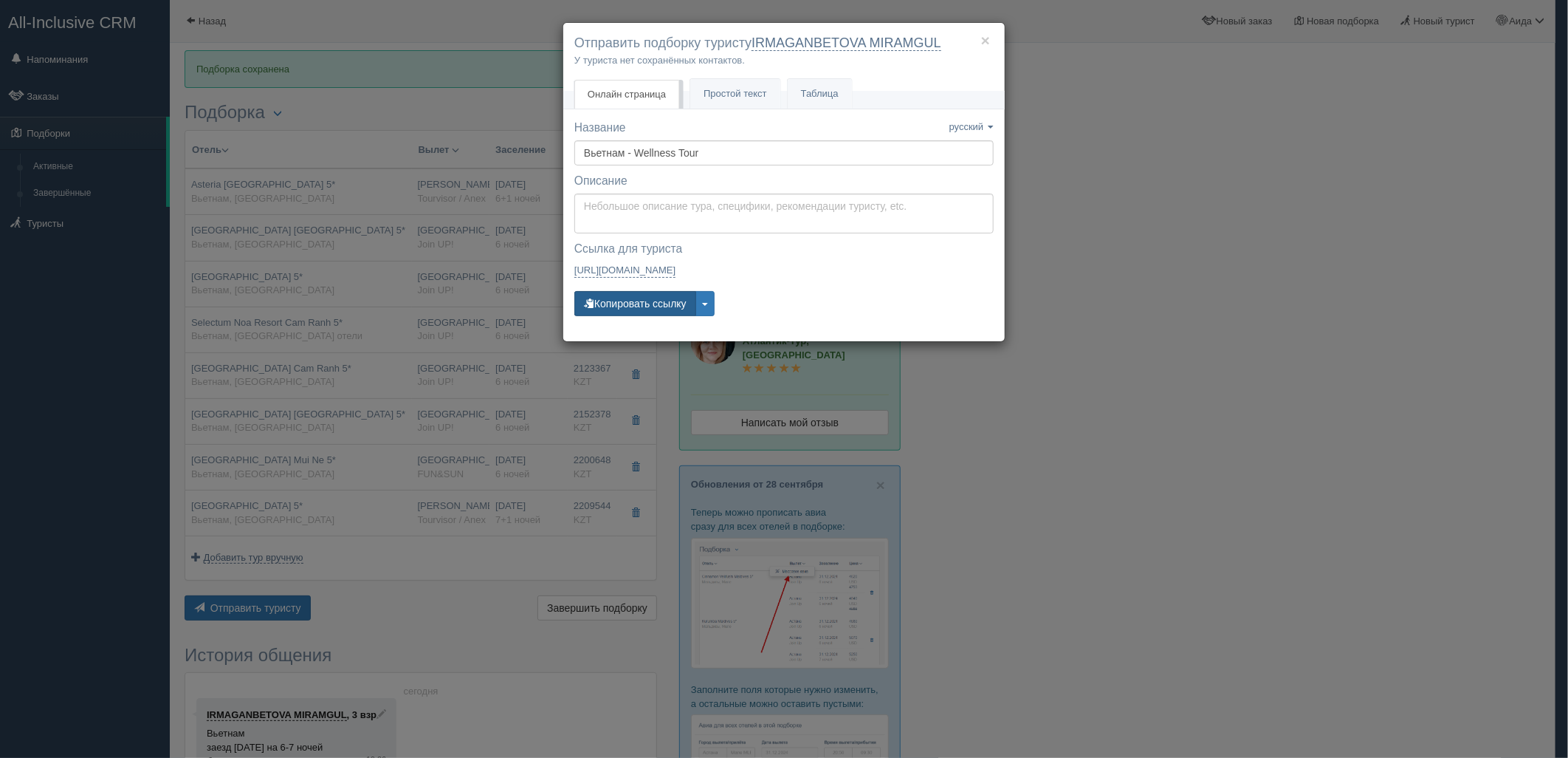
click at [615, 311] on button "Копировать ссылку" at bounding box center [635, 303] width 122 height 25
